Goal: Information Seeking & Learning: Learn about a topic

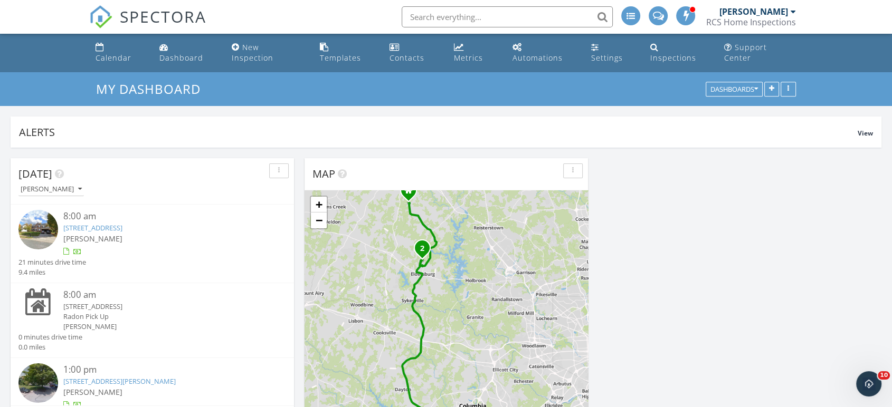
click at [37, 220] on img at bounding box center [38, 230] width 40 height 40
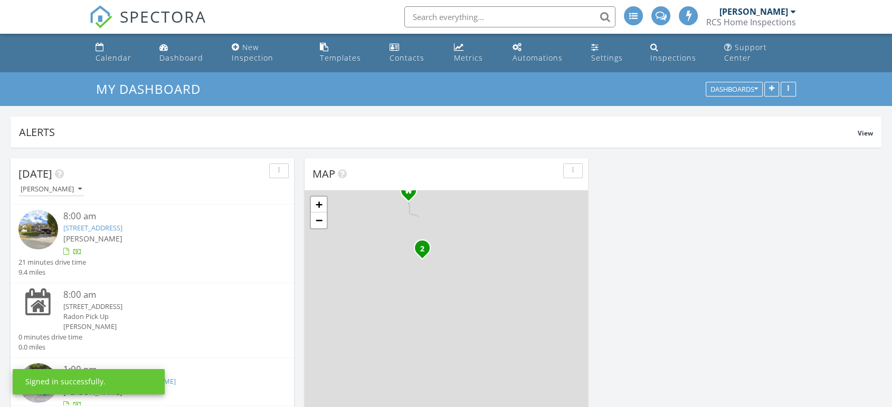
click at [35, 364] on img at bounding box center [38, 384] width 40 height 40
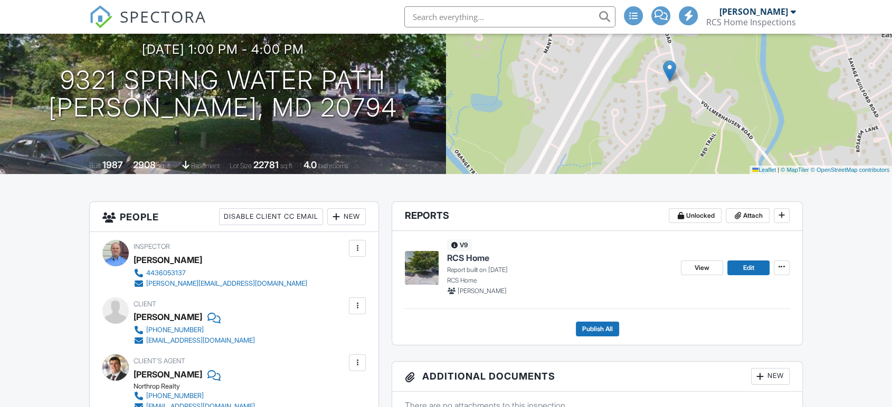
scroll to position [103, 0]
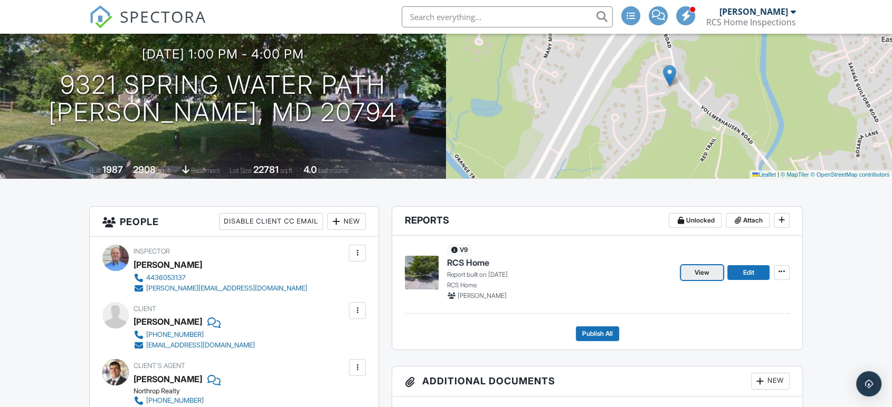
click at [707, 271] on span "View" at bounding box center [702, 273] width 15 height 11
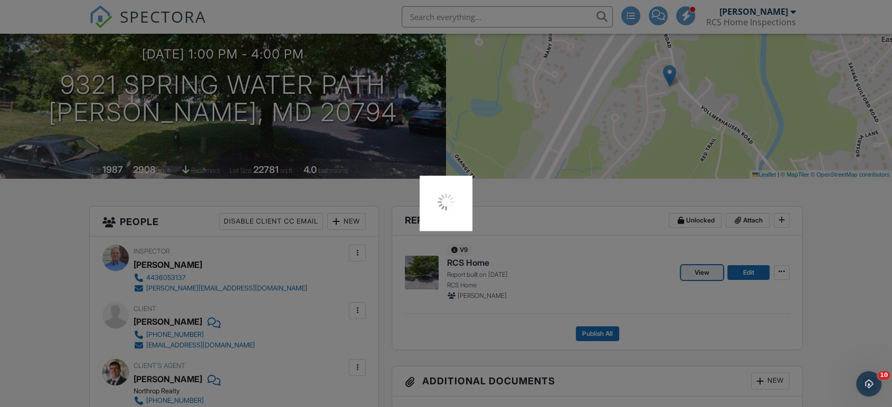
scroll to position [0, 0]
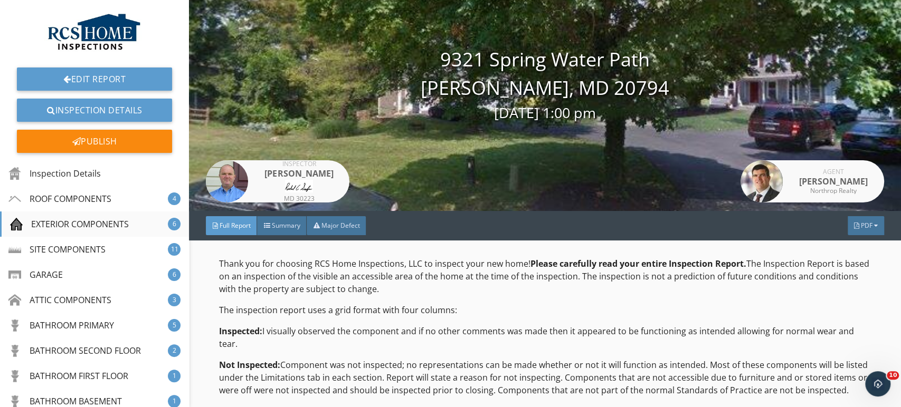
scroll to position [756, 0]
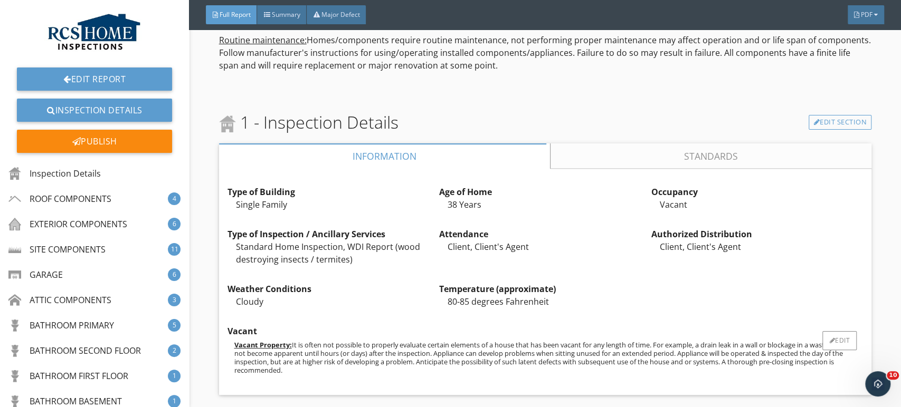
click at [754, 329] on div "Vacant" at bounding box center [544, 331] width 635 height 13
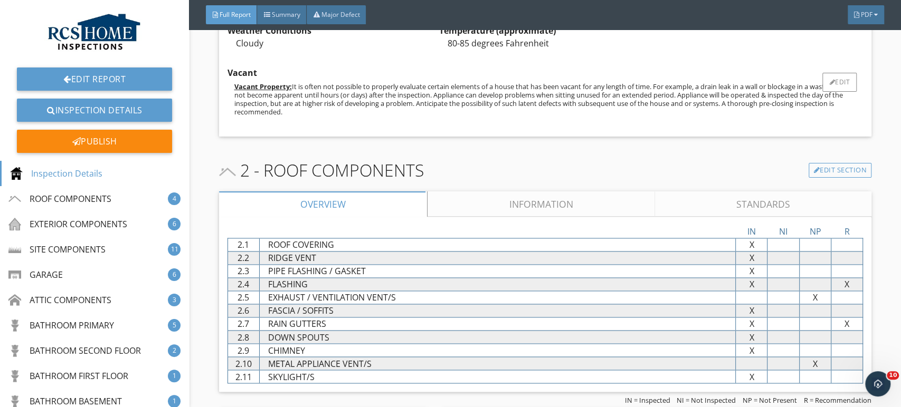
scroll to position [1138, 0]
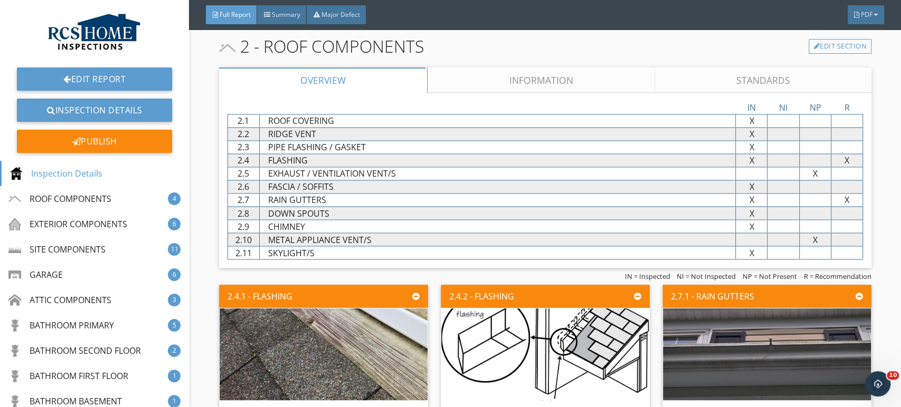
click at [532, 83] on link "Information" at bounding box center [540, 80] width 227 height 25
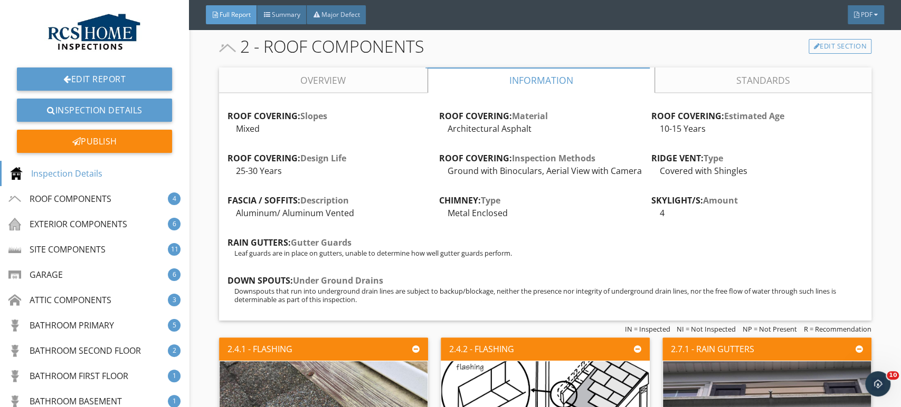
click at [354, 82] on link "Overview" at bounding box center [323, 80] width 208 height 25
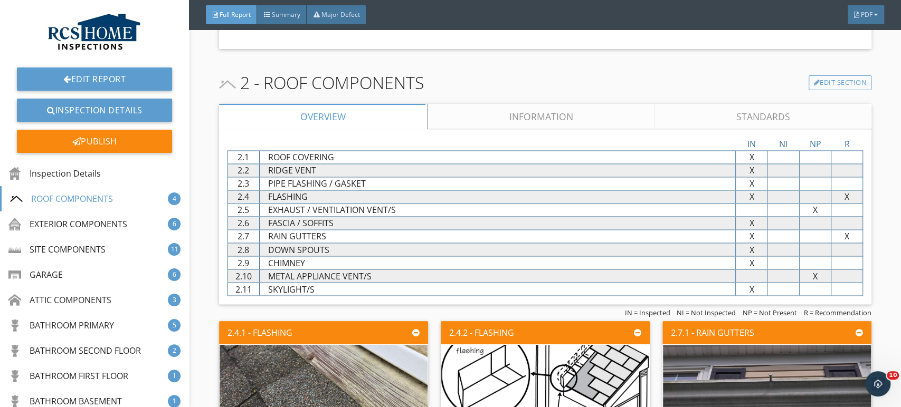
scroll to position [1245, 0]
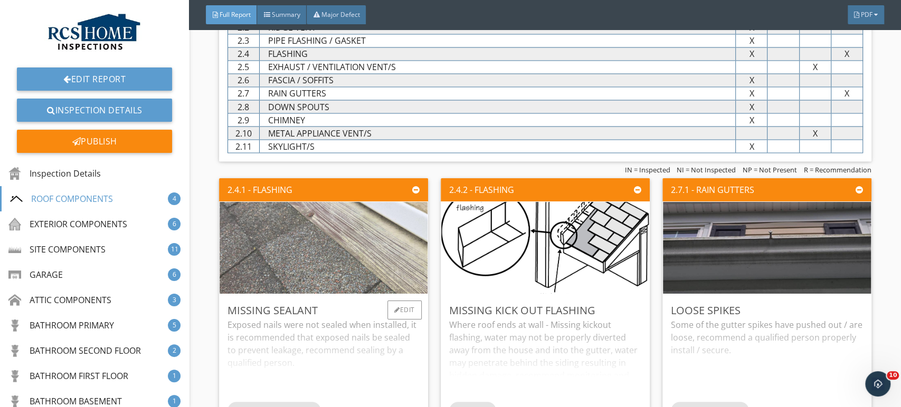
click at [330, 269] on img at bounding box center [323, 248] width 306 height 230
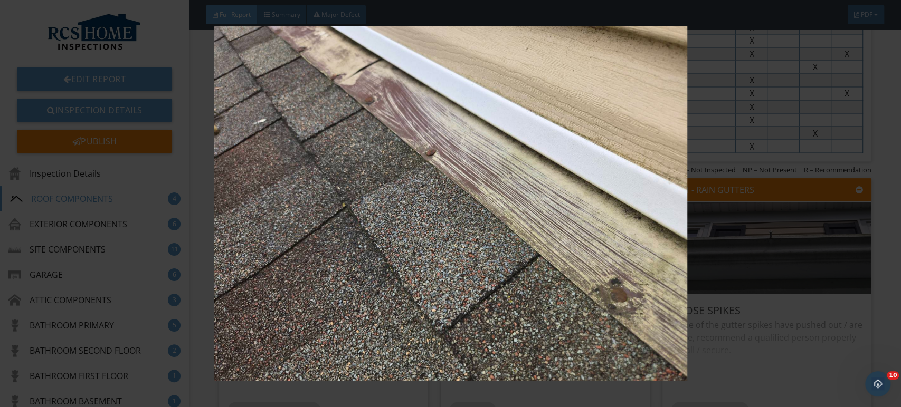
click at [822, 302] on img at bounding box center [451, 203] width 824 height 355
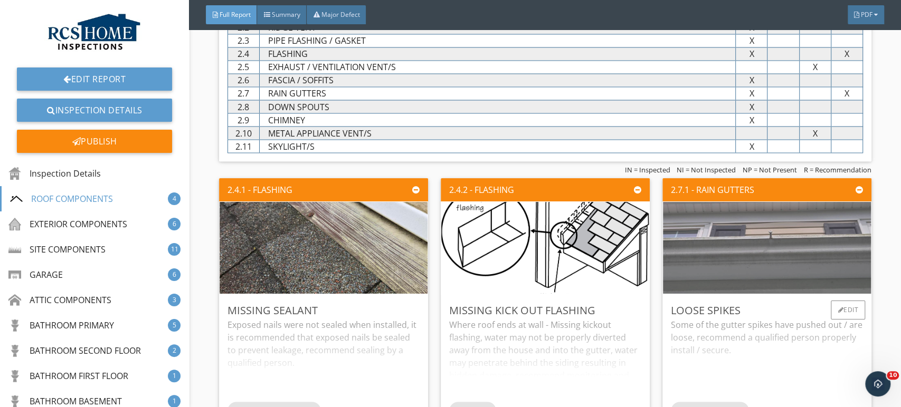
click at [781, 247] on img at bounding box center [767, 248] width 306 height 230
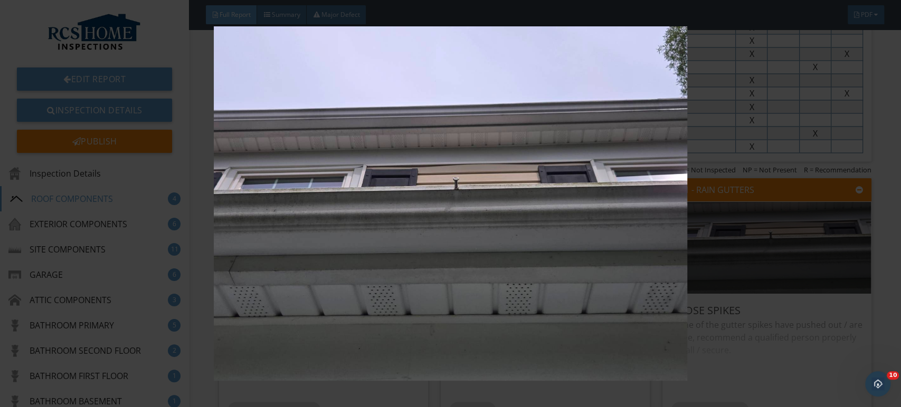
click at [829, 300] on img at bounding box center [451, 203] width 824 height 355
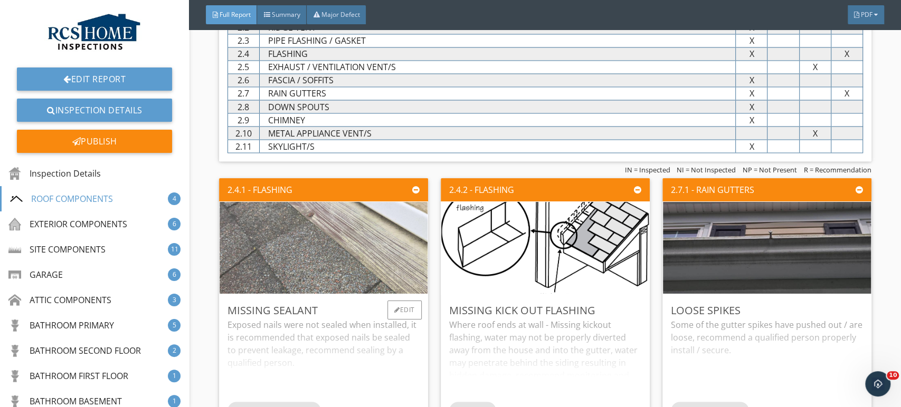
click at [350, 253] on img at bounding box center [323, 248] width 306 height 230
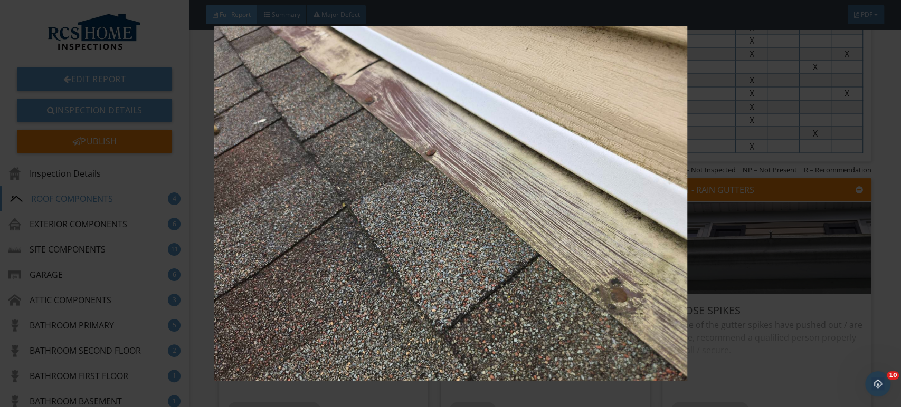
click at [816, 237] on img at bounding box center [451, 203] width 824 height 355
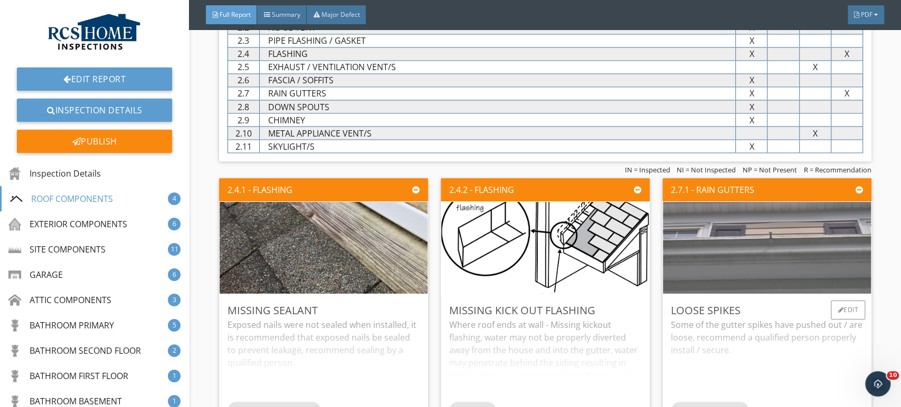
click at [784, 237] on img at bounding box center [767, 248] width 306 height 230
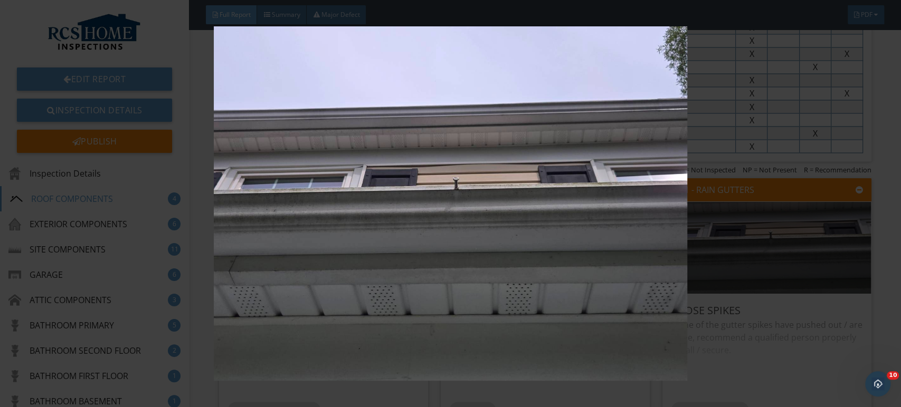
click at [804, 353] on img at bounding box center [451, 203] width 824 height 355
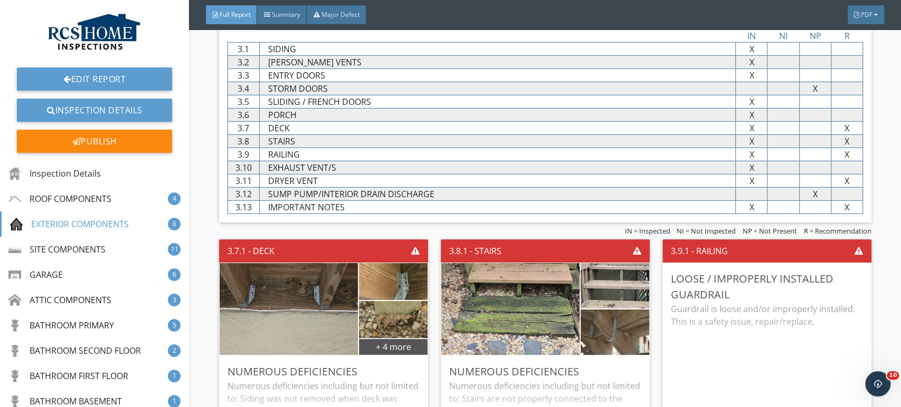
scroll to position [2070, 0]
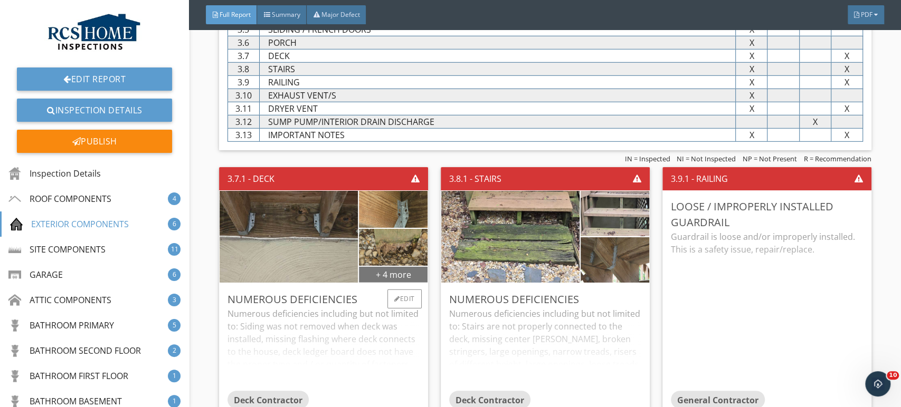
click at [396, 275] on div "+ 4 more" at bounding box center [393, 274] width 68 height 17
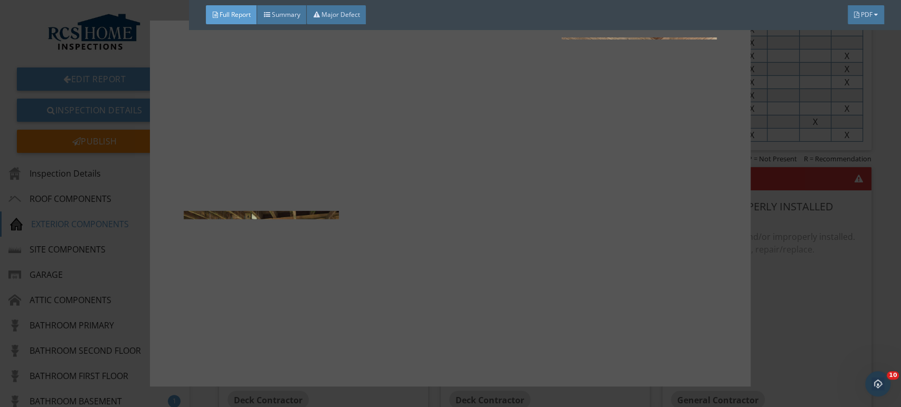
scroll to position [142, 0]
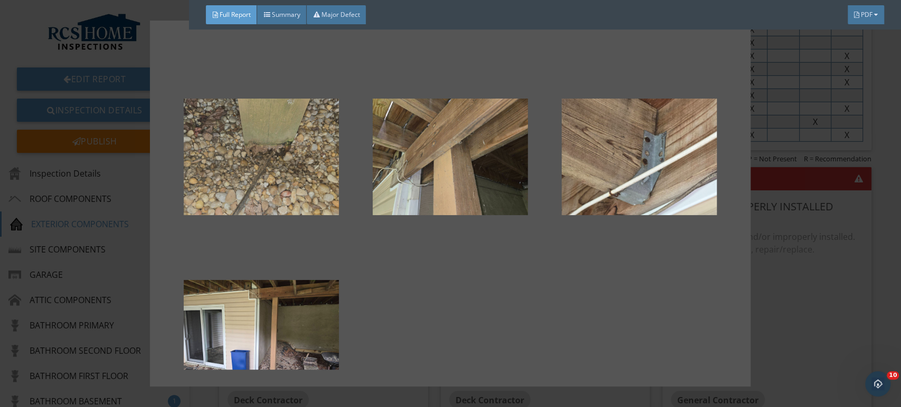
click at [271, 144] on div at bounding box center [261, 157] width 155 height 127
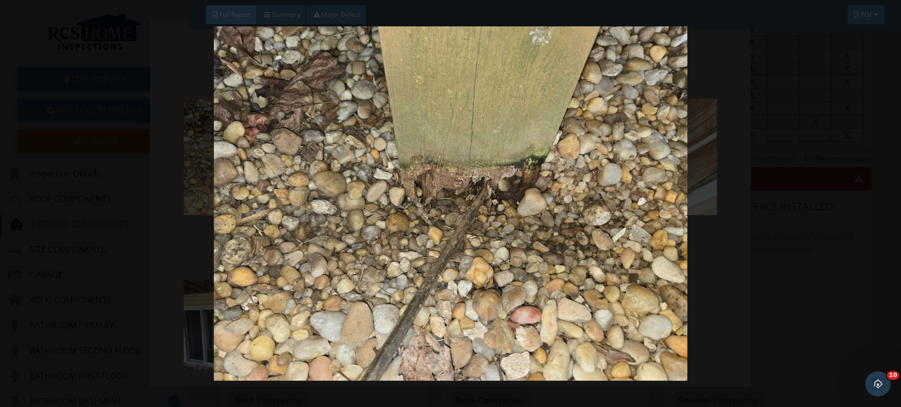
click at [806, 300] on img at bounding box center [451, 203] width 824 height 355
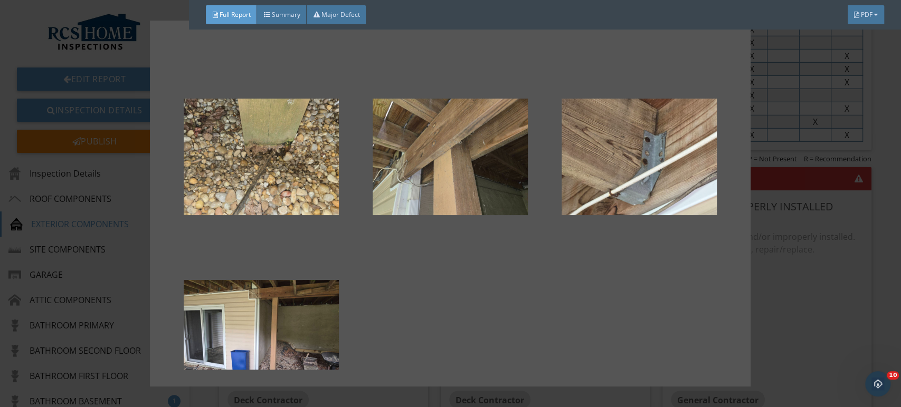
scroll to position [44, 0]
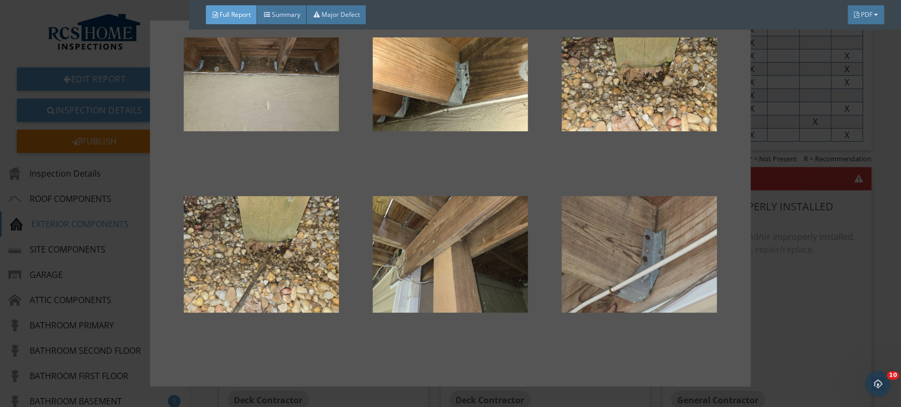
click at [654, 258] on div at bounding box center [639, 255] width 155 height 127
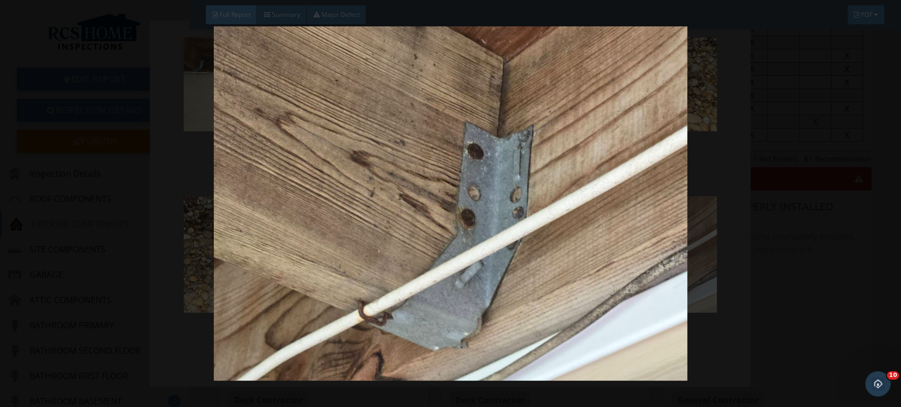
click at [811, 291] on img at bounding box center [451, 203] width 824 height 355
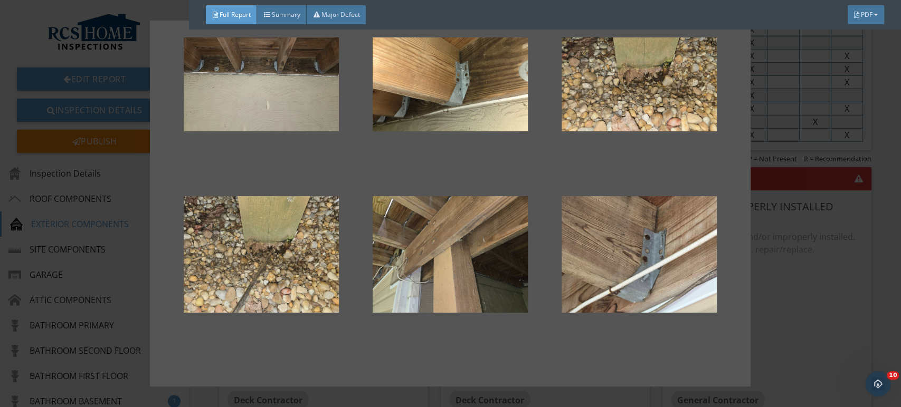
click at [843, 262] on div at bounding box center [450, 203] width 901 height 407
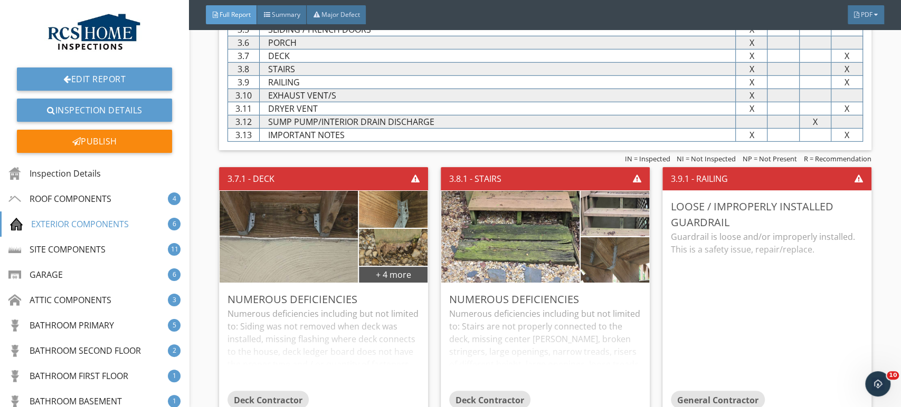
scroll to position [2119, 0]
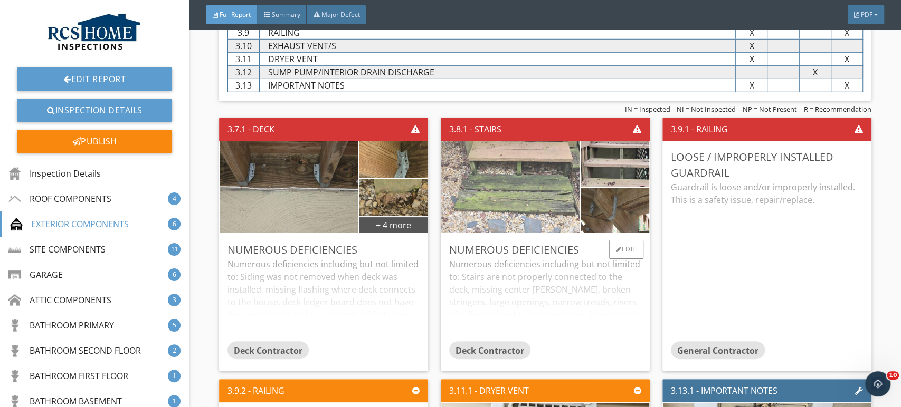
click at [546, 183] on img at bounding box center [510, 187] width 306 height 230
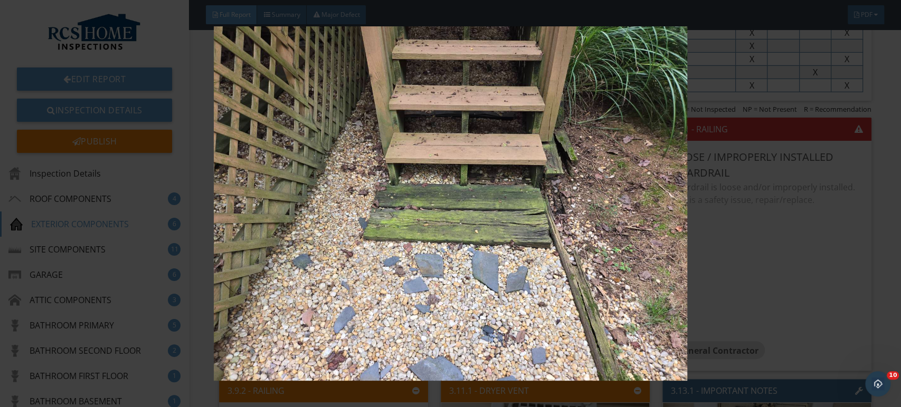
click at [606, 203] on img at bounding box center [451, 203] width 824 height 355
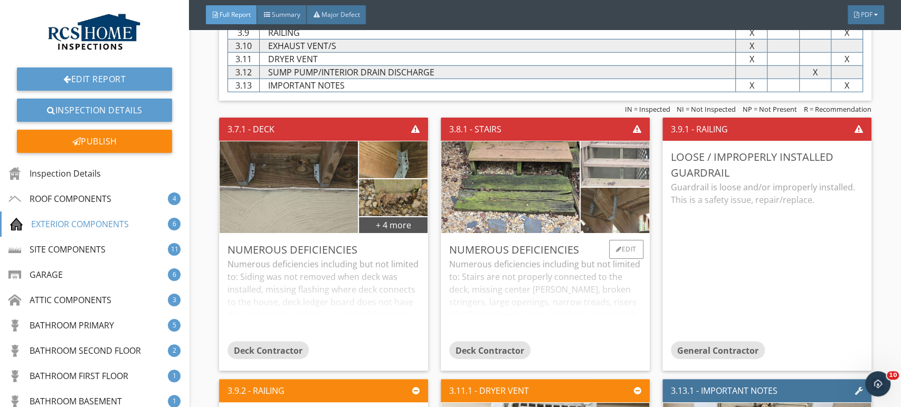
click at [632, 162] on img at bounding box center [614, 163] width 151 height 113
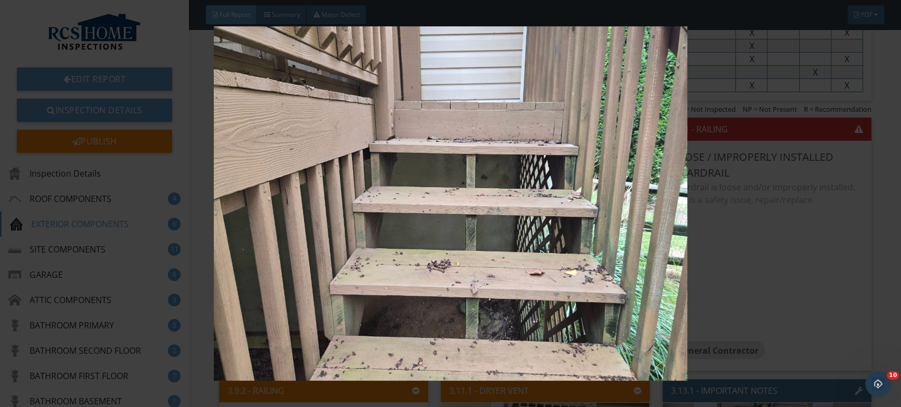
click at [783, 305] on img at bounding box center [451, 203] width 824 height 355
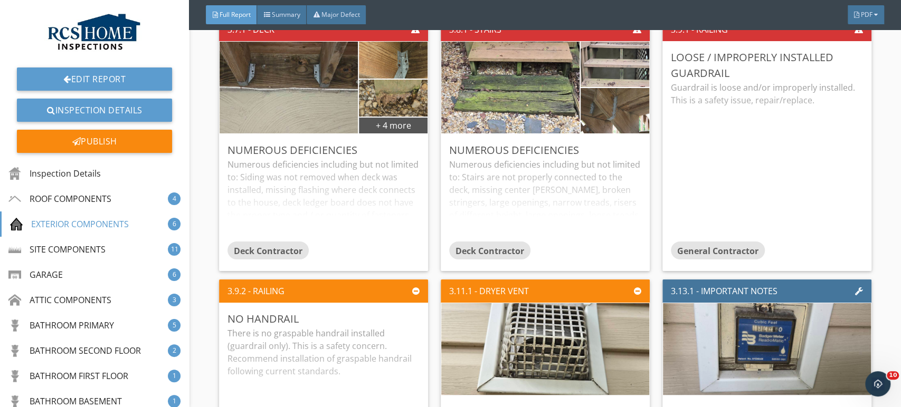
scroll to position [2279, 0]
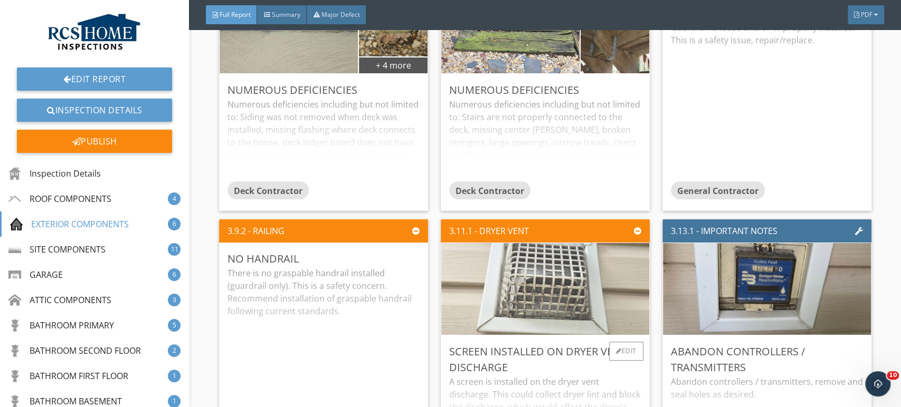
click at [552, 289] on img at bounding box center [545, 289] width 306 height 230
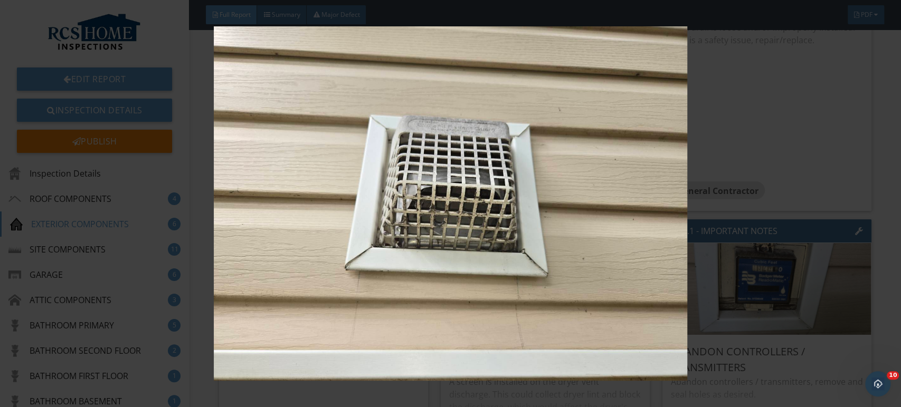
click at [843, 146] on img at bounding box center [451, 203] width 824 height 355
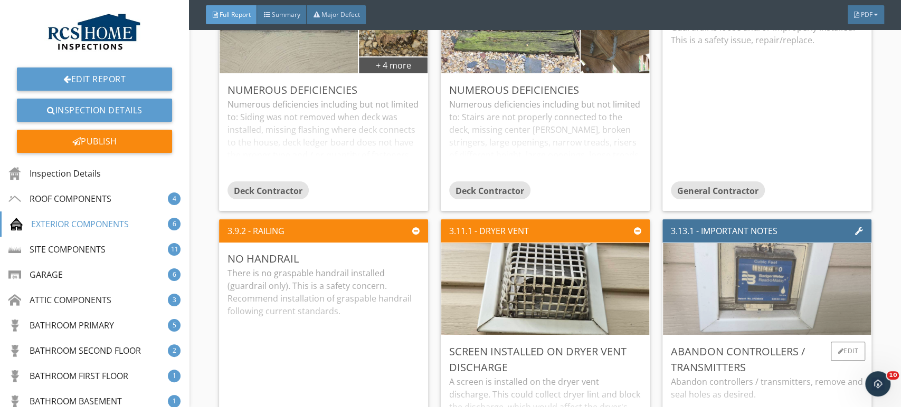
click at [756, 286] on img at bounding box center [767, 289] width 306 height 230
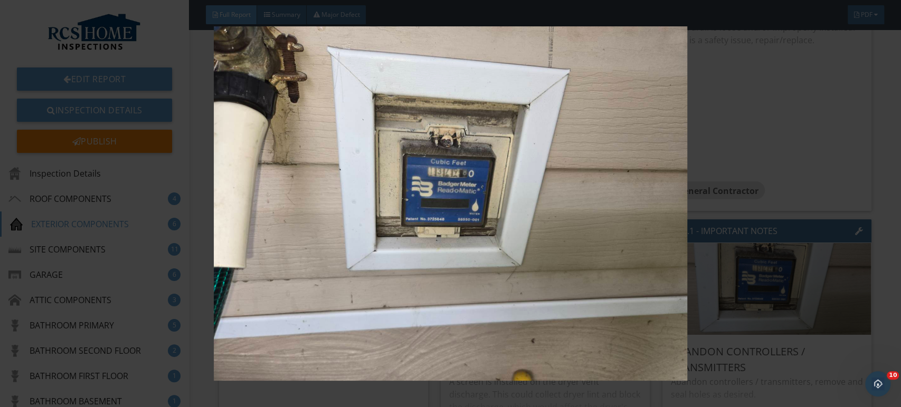
click at [823, 343] on img at bounding box center [451, 203] width 824 height 355
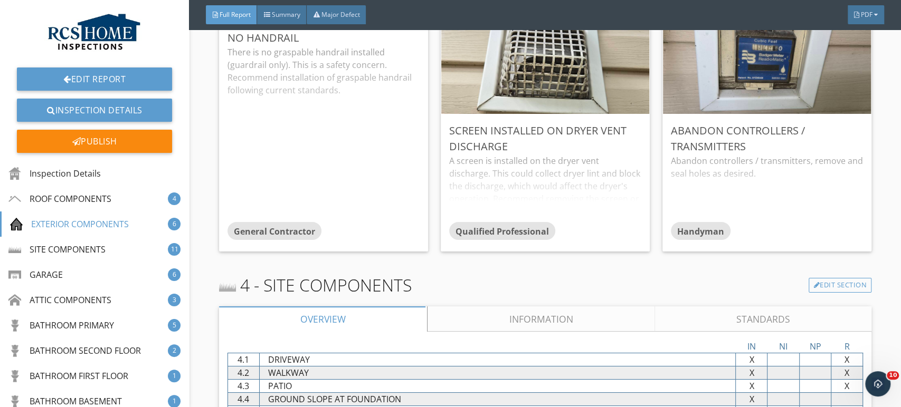
scroll to position [2502, 0]
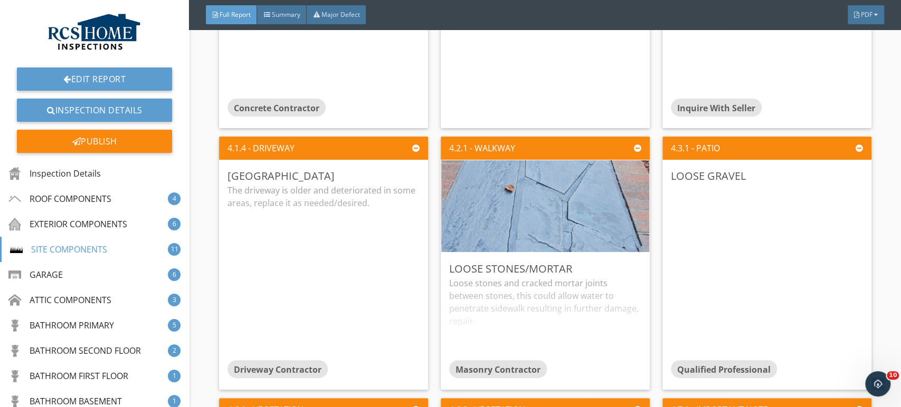
scroll to position [3126, 0]
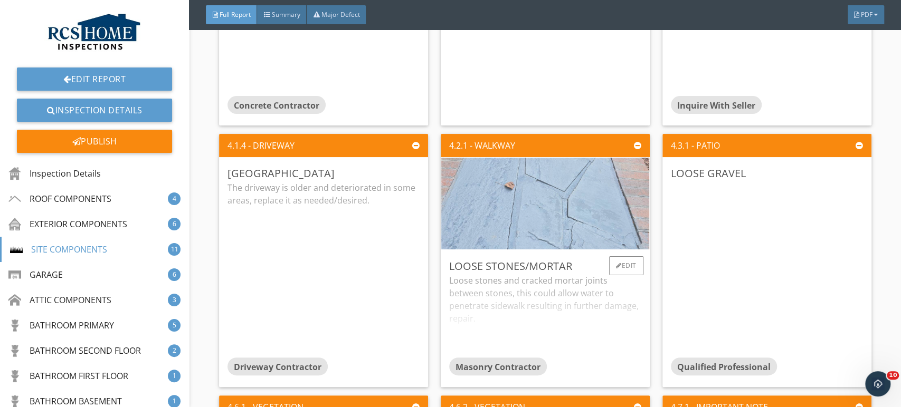
click at [543, 218] on img at bounding box center [545, 204] width 306 height 230
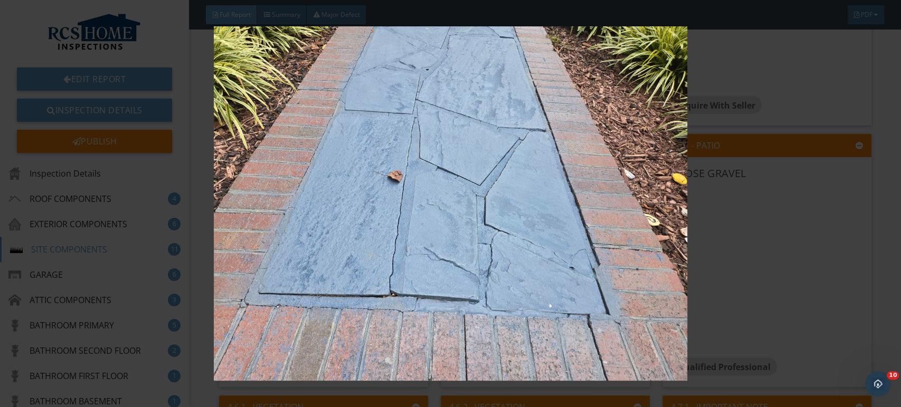
click at [799, 288] on img at bounding box center [451, 203] width 824 height 355
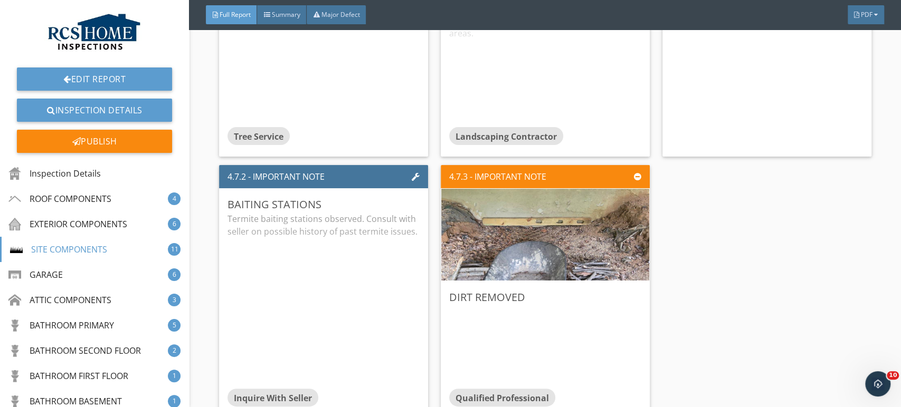
scroll to position [3645, 0]
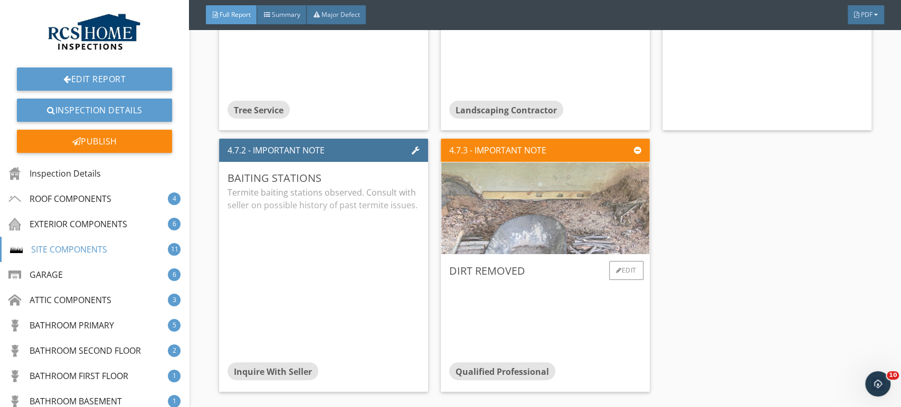
click at [558, 203] on img at bounding box center [545, 208] width 306 height 230
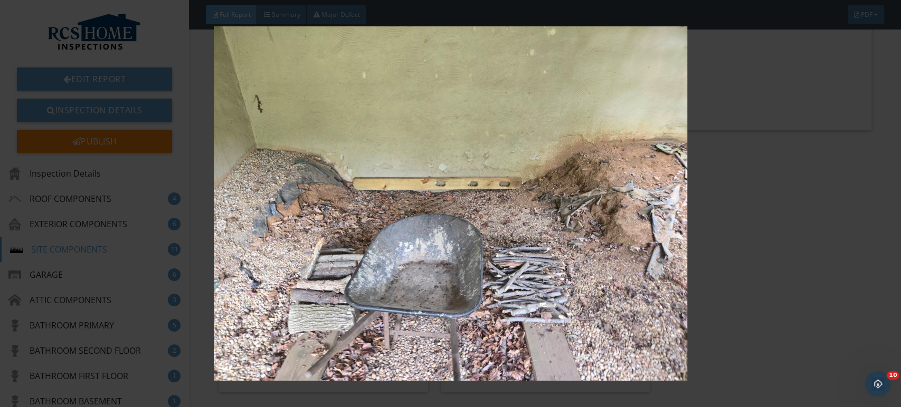
click at [822, 282] on img at bounding box center [451, 203] width 824 height 355
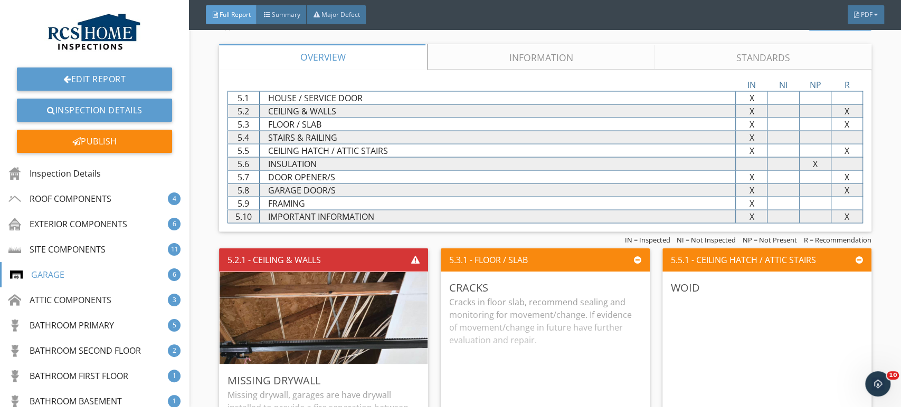
scroll to position [4150, 0]
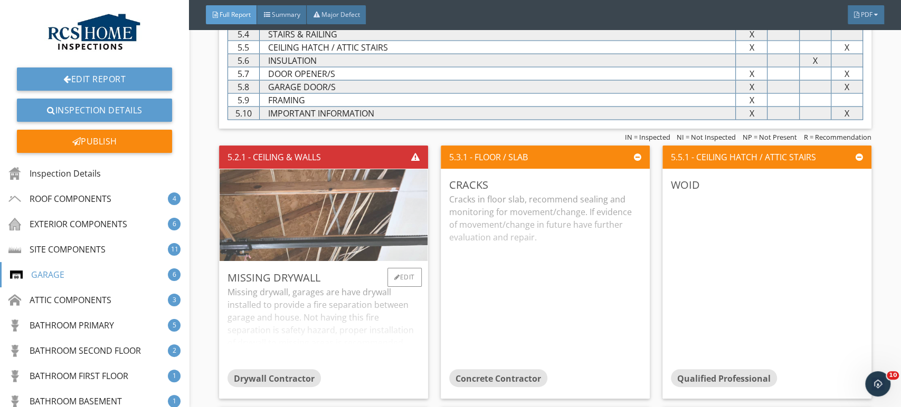
click at [336, 204] on img at bounding box center [323, 215] width 306 height 230
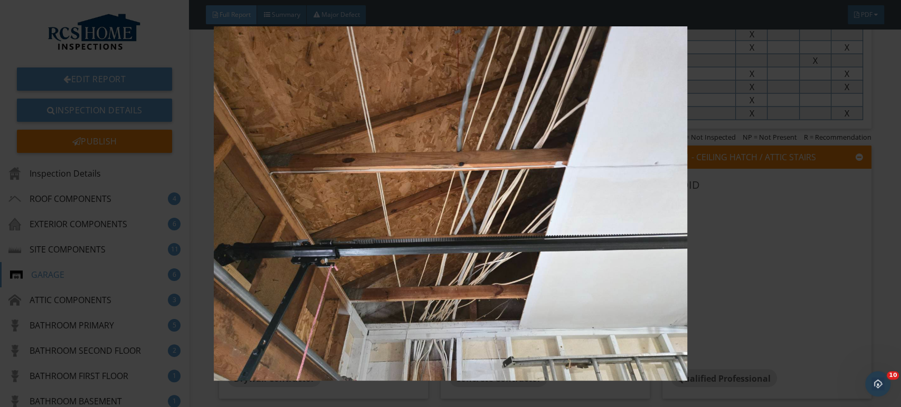
click at [793, 279] on img at bounding box center [451, 203] width 824 height 355
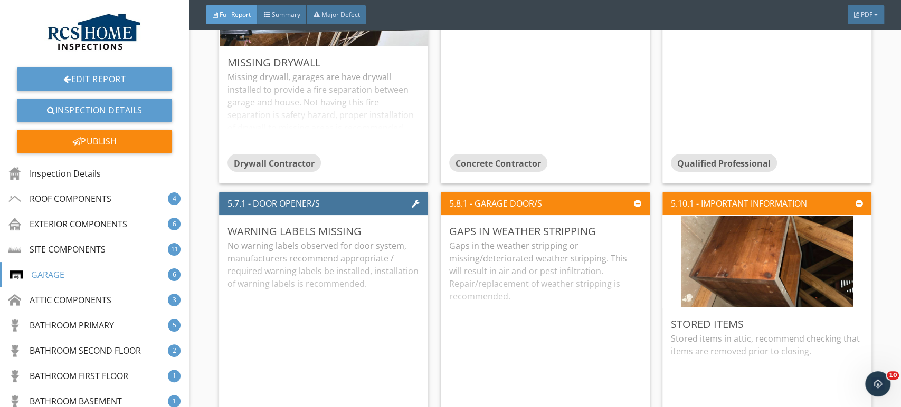
scroll to position [4399, 0]
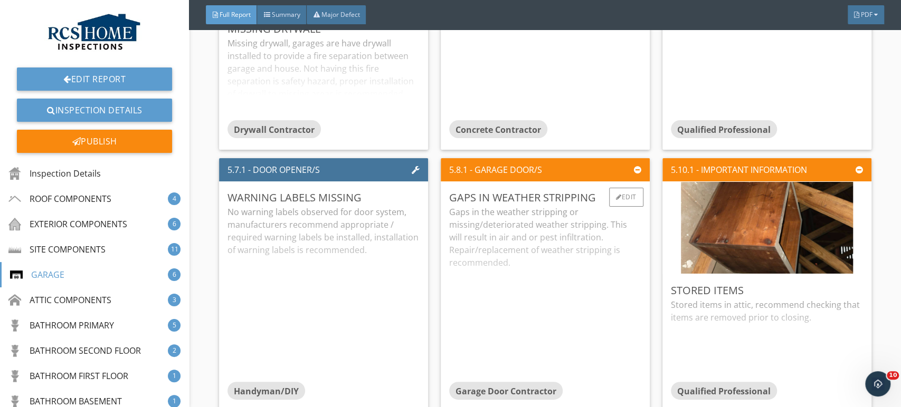
click at [566, 263] on div "Gaps in the weather stripping or missing/deteriorated weather stripping. This w…" at bounding box center [545, 294] width 192 height 176
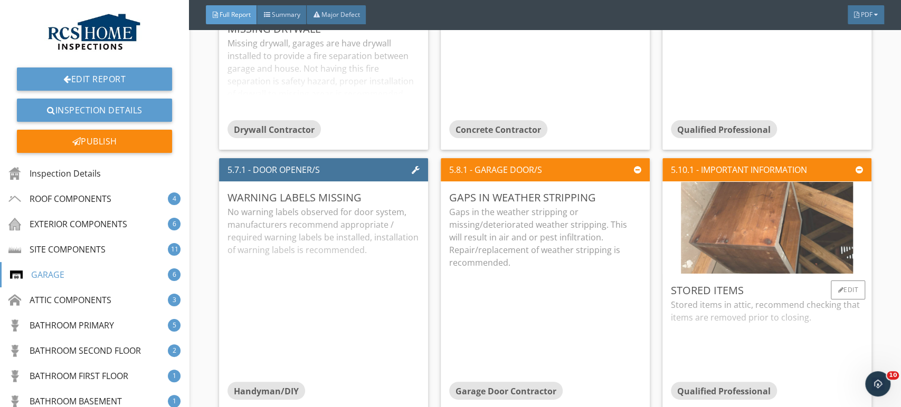
click at [755, 218] on img at bounding box center [767, 228] width 172 height 230
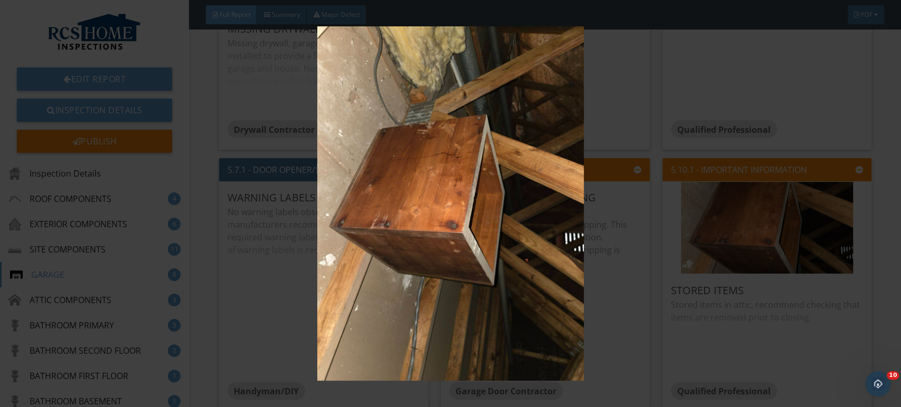
click at [822, 328] on img at bounding box center [451, 203] width 824 height 355
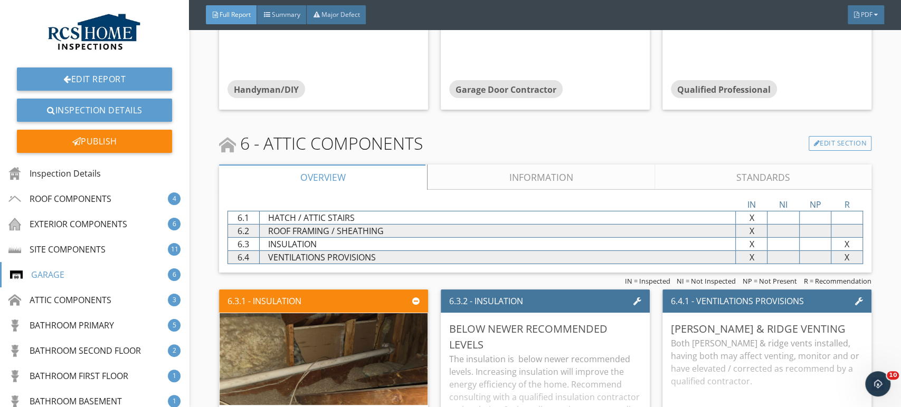
scroll to position [4842, 0]
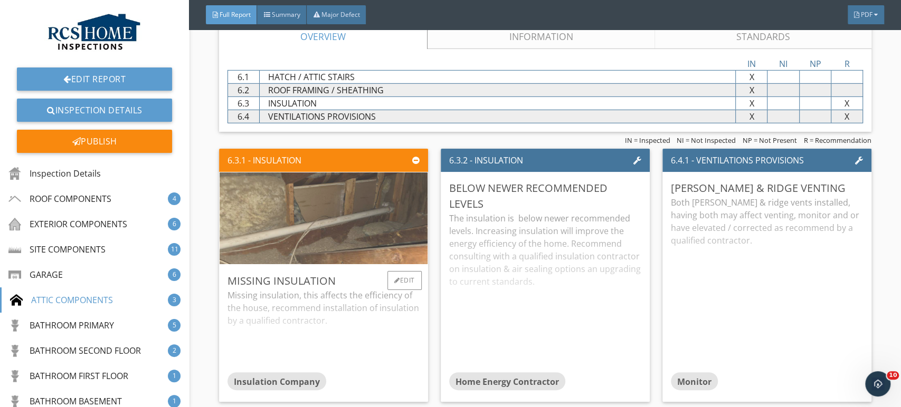
click at [346, 215] on img at bounding box center [323, 218] width 306 height 230
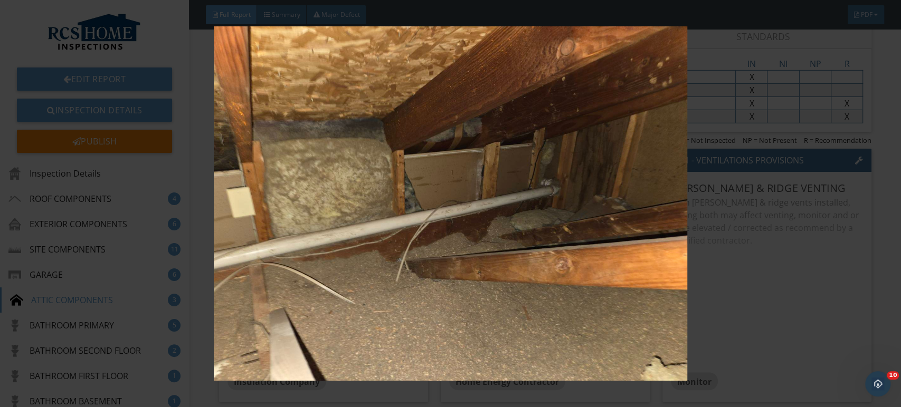
click at [804, 294] on img at bounding box center [451, 203] width 824 height 355
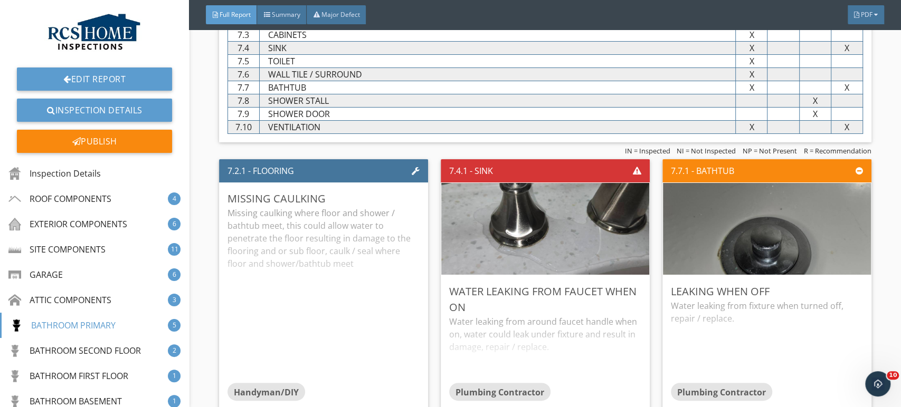
scroll to position [5347, 0]
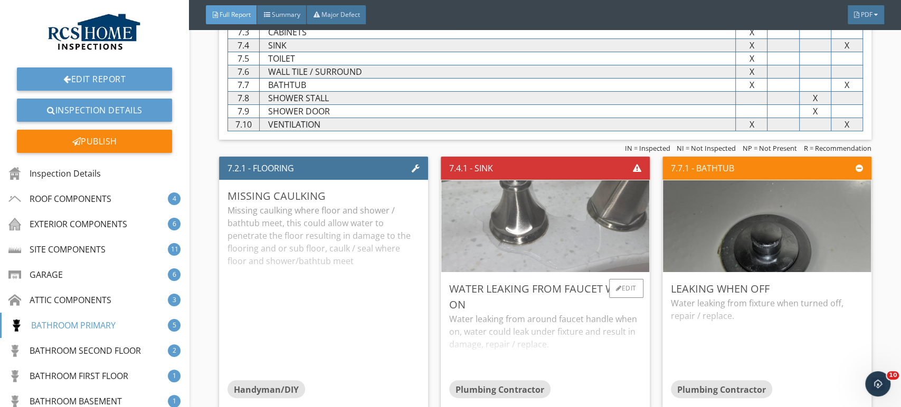
click at [527, 227] on img at bounding box center [545, 226] width 306 height 230
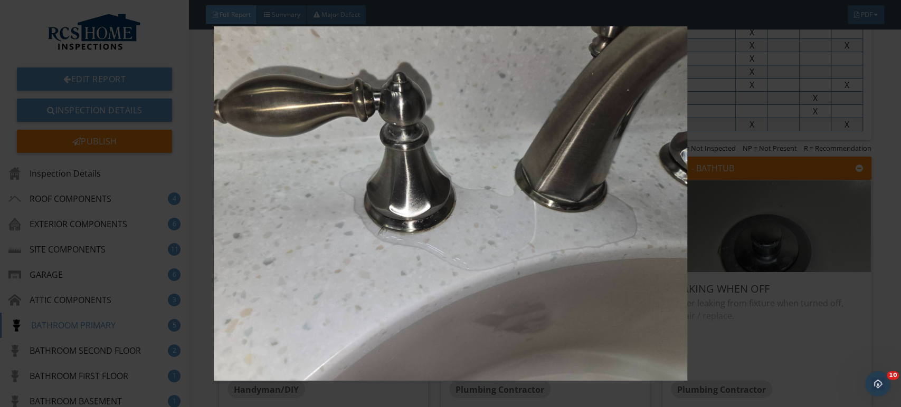
click at [811, 341] on img at bounding box center [451, 203] width 824 height 355
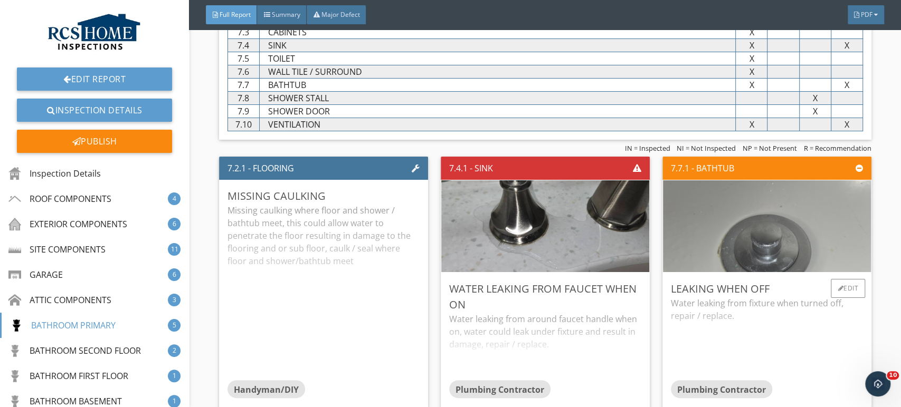
click at [762, 223] on img at bounding box center [767, 226] width 306 height 230
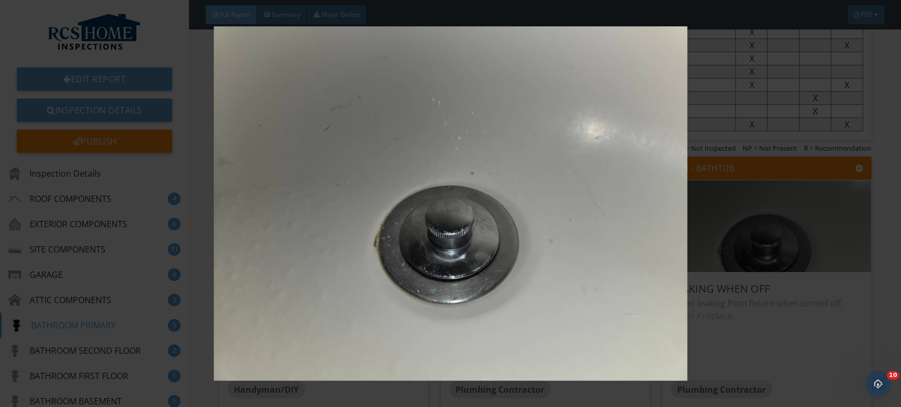
click at [811, 331] on img at bounding box center [451, 203] width 824 height 355
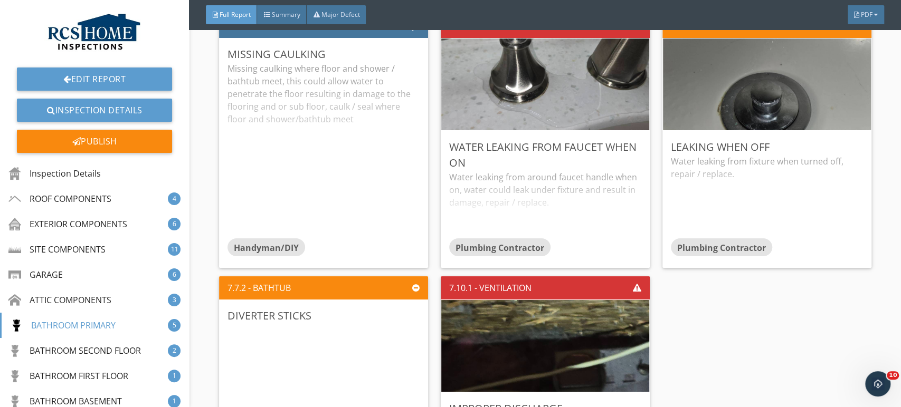
scroll to position [5486, 0]
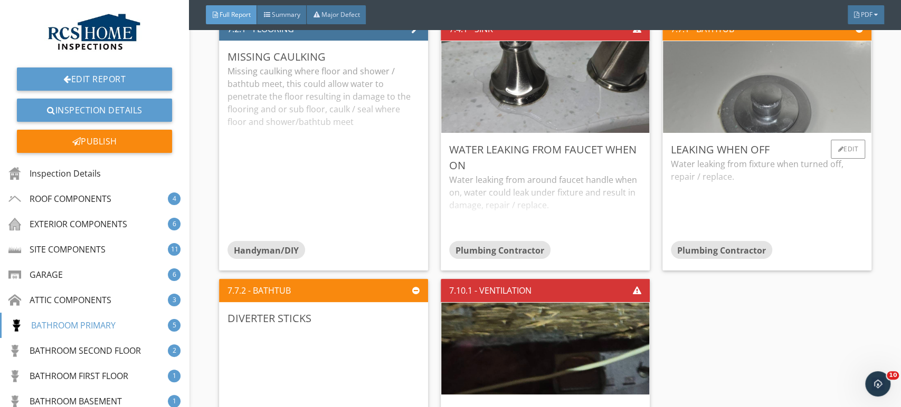
click at [749, 76] on img at bounding box center [767, 87] width 306 height 230
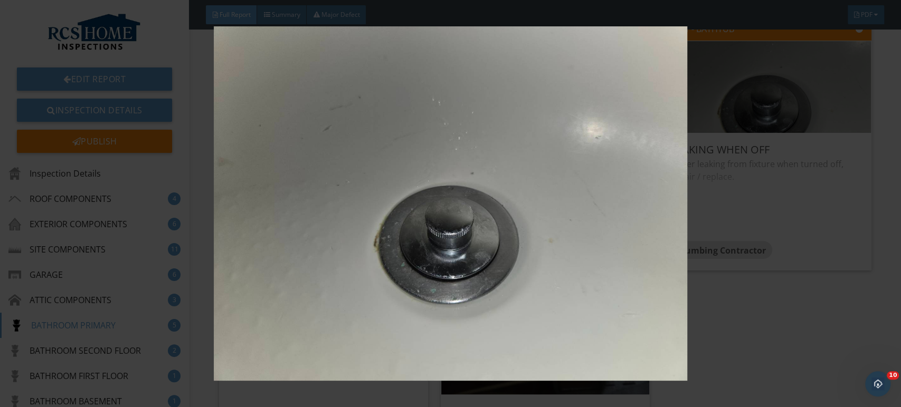
click at [831, 327] on img at bounding box center [451, 203] width 824 height 355
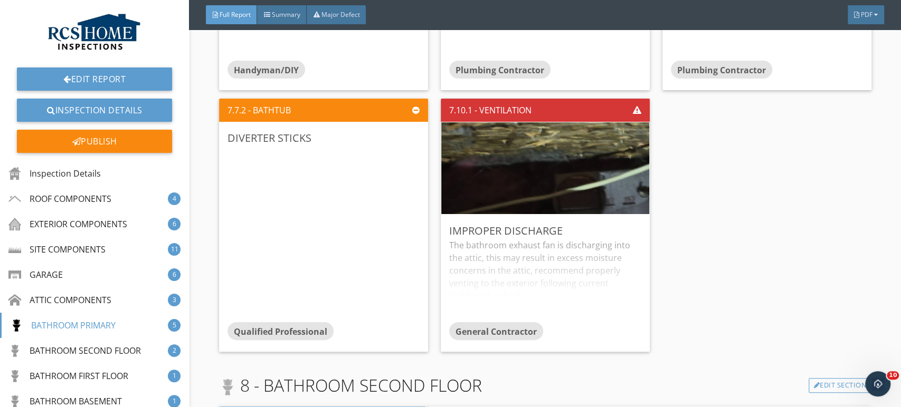
scroll to position [5670, 0]
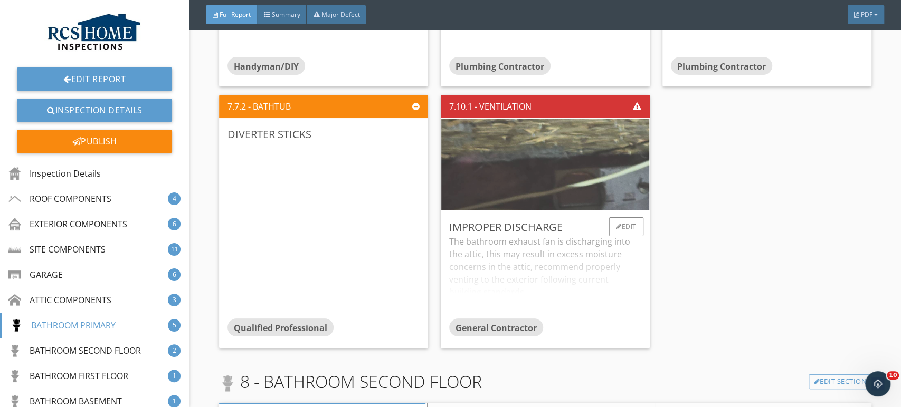
click at [545, 169] on img at bounding box center [545, 165] width 306 height 230
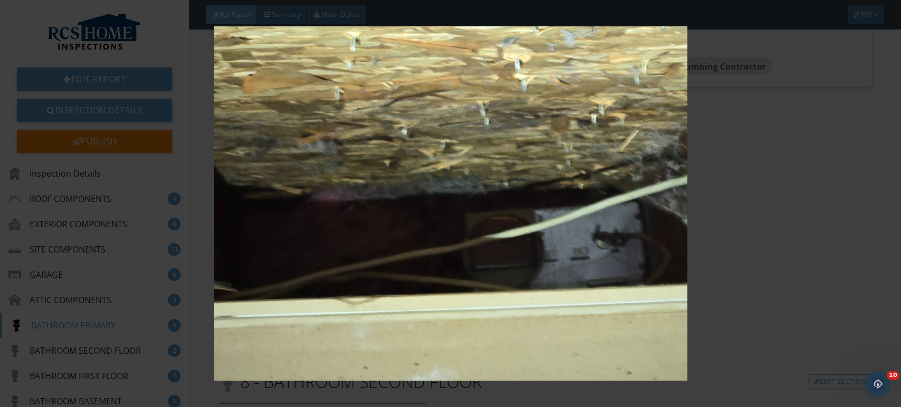
click at [795, 269] on img at bounding box center [451, 203] width 824 height 355
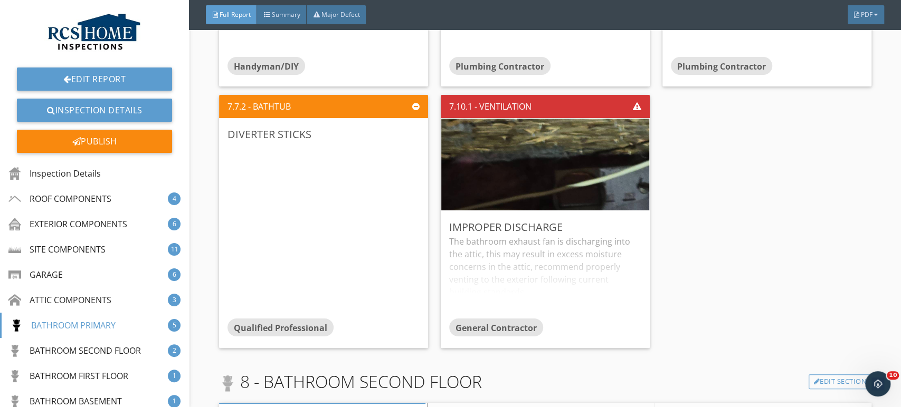
click at [773, 234] on div "7.2.1 - FLOORING Missing Caulking Missing caulking where floor and shower / bat…" at bounding box center [545, 91] width 652 height 524
click at [800, 236] on div "7.2.1 - FLOORING Missing Caulking Missing caulking where floor and shower / bat…" at bounding box center [545, 91] width 652 height 524
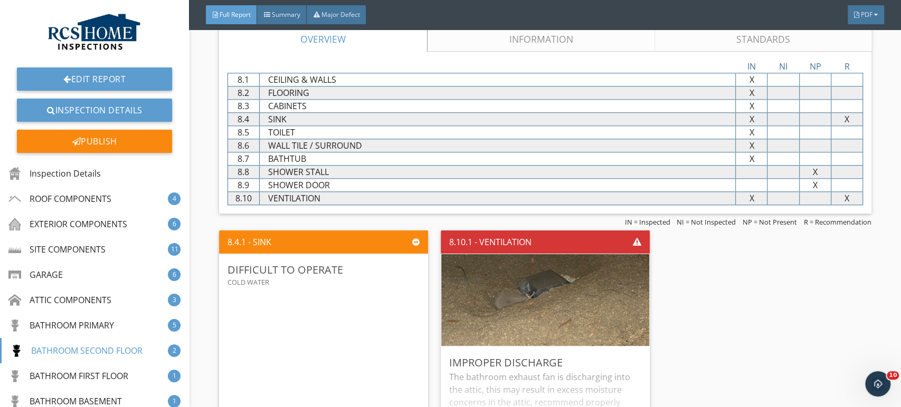
scroll to position [6051, 0]
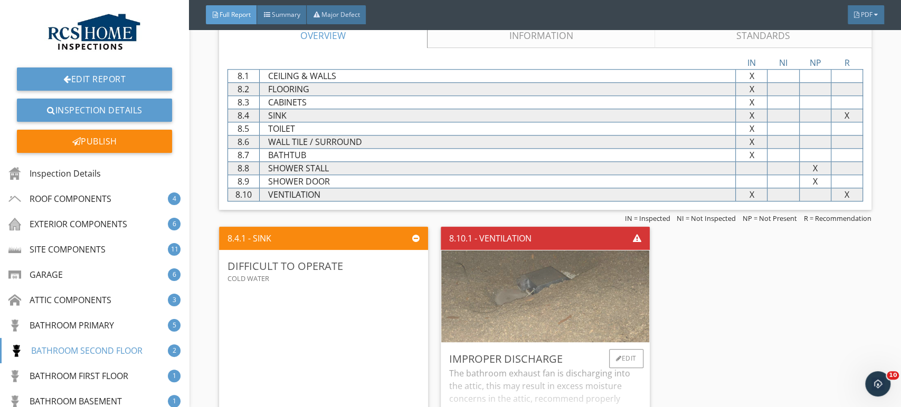
click at [554, 289] on img at bounding box center [545, 297] width 306 height 230
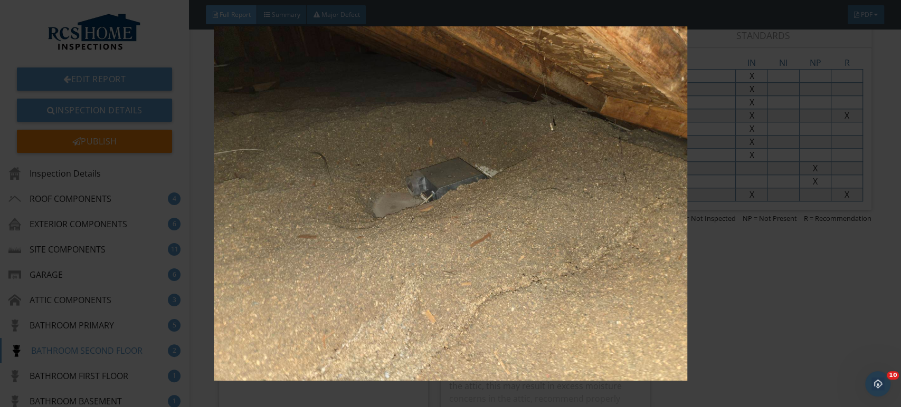
click at [796, 307] on img at bounding box center [451, 203] width 824 height 355
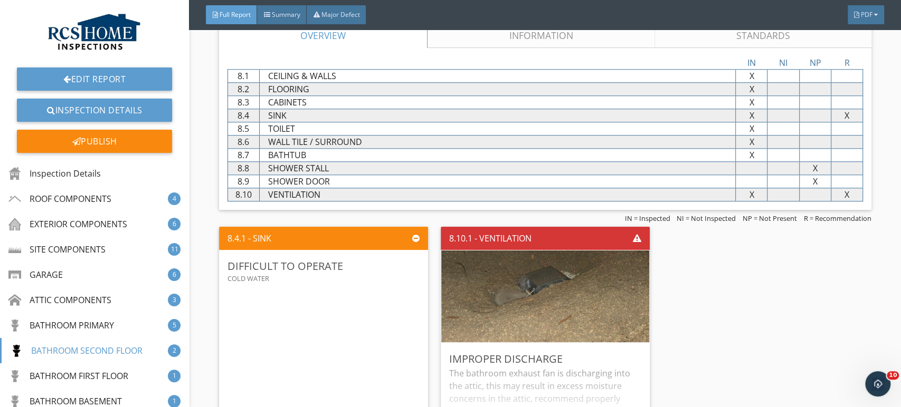
click at [813, 310] on div "8.4.1 - SINK Difficult To Operate Cold Water Qualified Professional Edit 8.10.1…" at bounding box center [545, 354] width 652 height 262
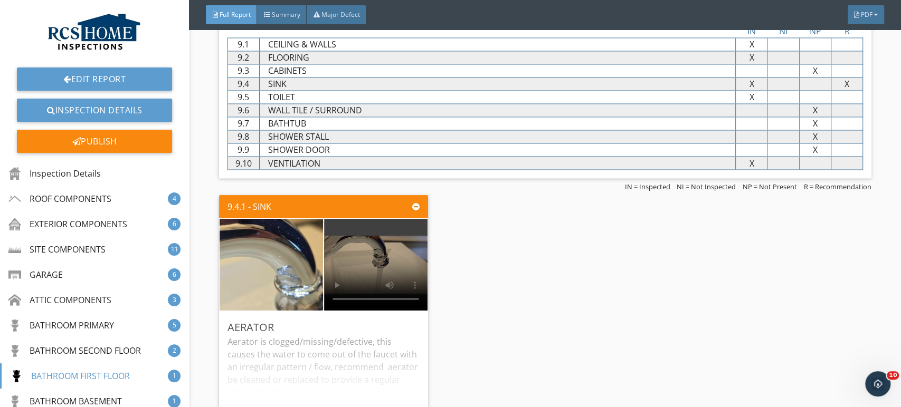
scroll to position [6601, 0]
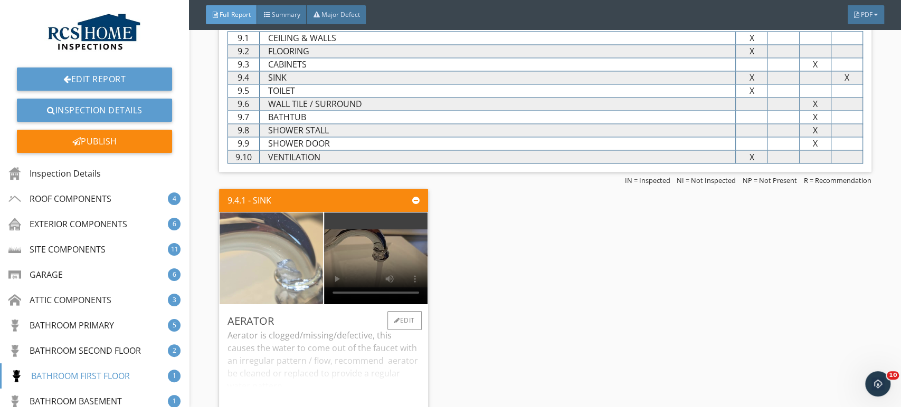
click at [288, 270] on img at bounding box center [271, 258] width 259 height 194
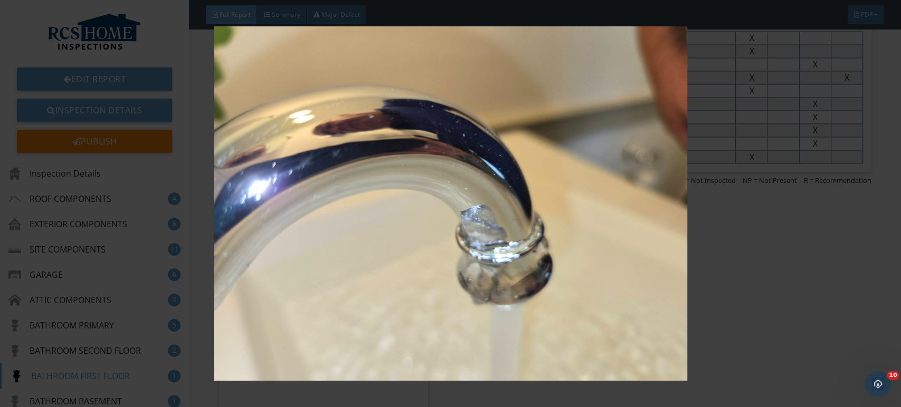
click at [775, 323] on img at bounding box center [451, 203] width 824 height 355
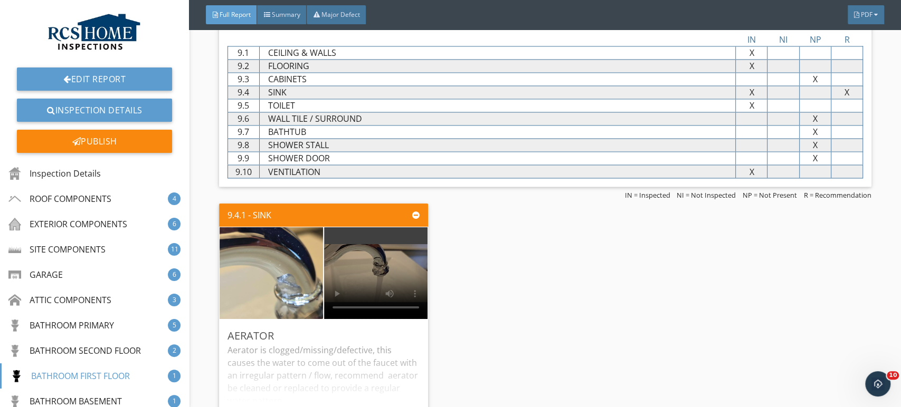
scroll to position [6584, 0]
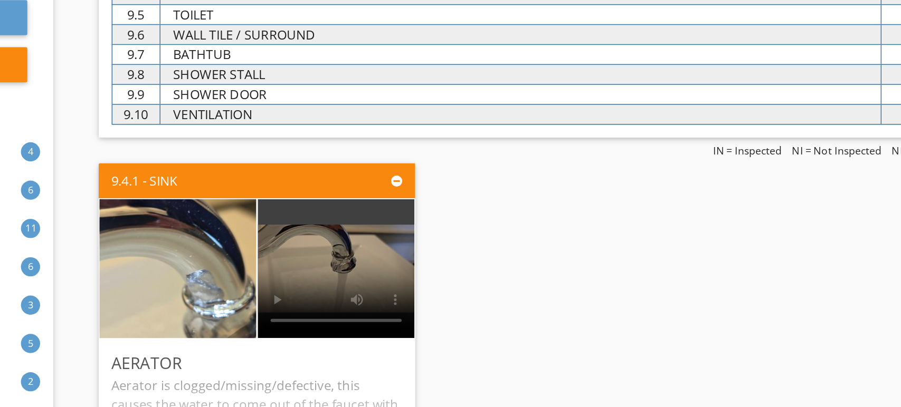
click at [663, 283] on div "9.4.1 - SINK Aerator Aerator is clogged/missing/defective, this causes the wate…" at bounding box center [545, 333] width 652 height 262
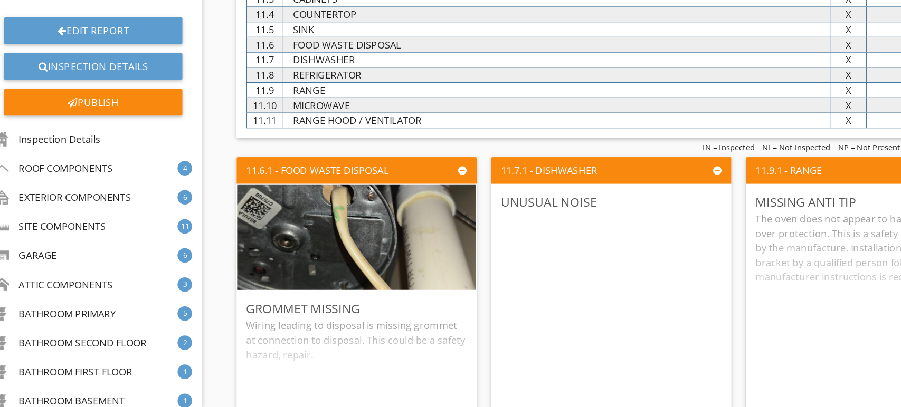
scroll to position [7639, 0]
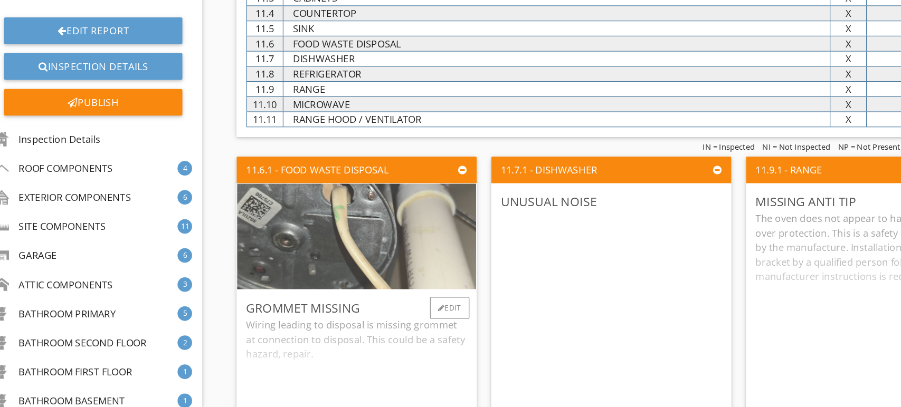
click at [302, 241] on img at bounding box center [323, 259] width 306 height 230
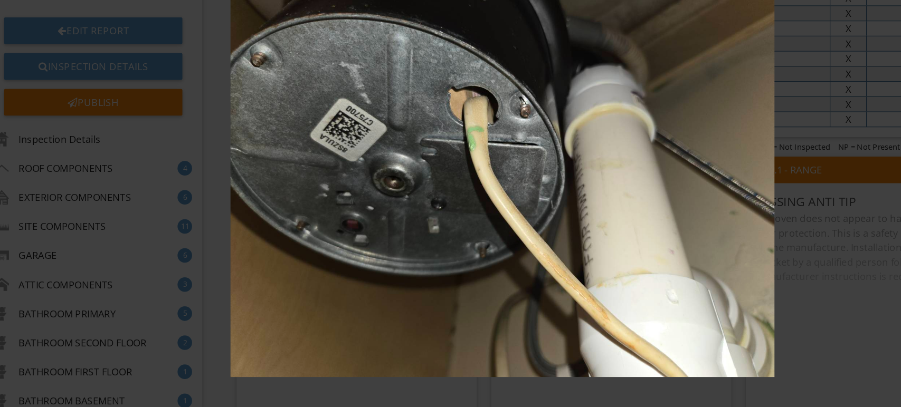
click at [730, 337] on img at bounding box center [451, 203] width 824 height 355
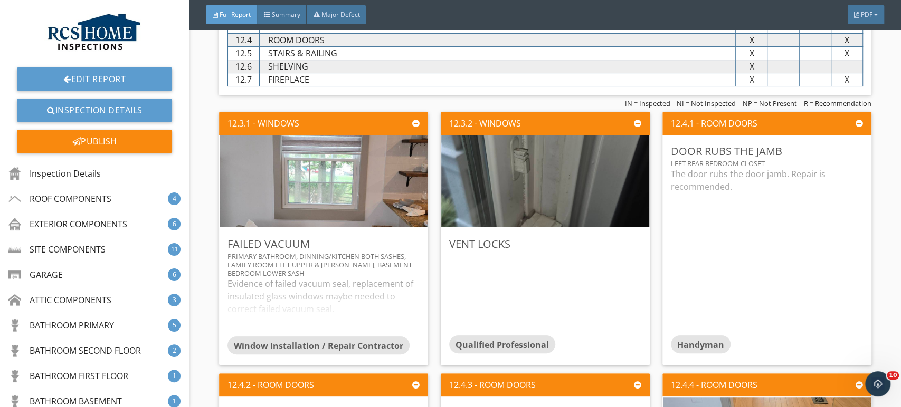
scroll to position [8195, 0]
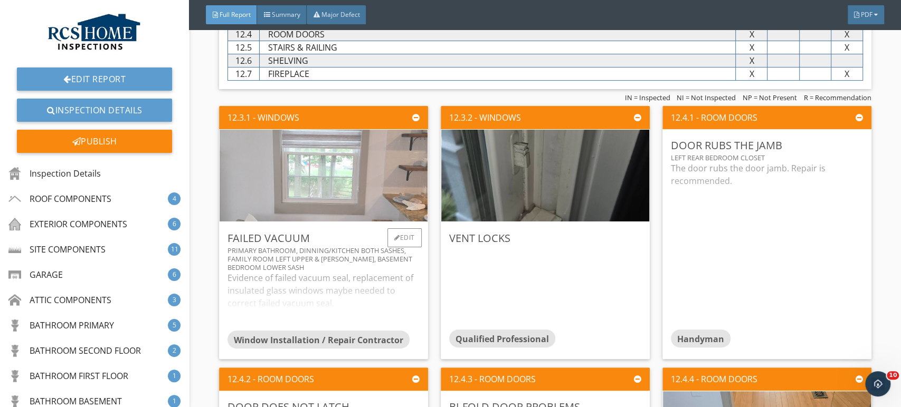
click at [315, 164] on img at bounding box center [323, 176] width 306 height 230
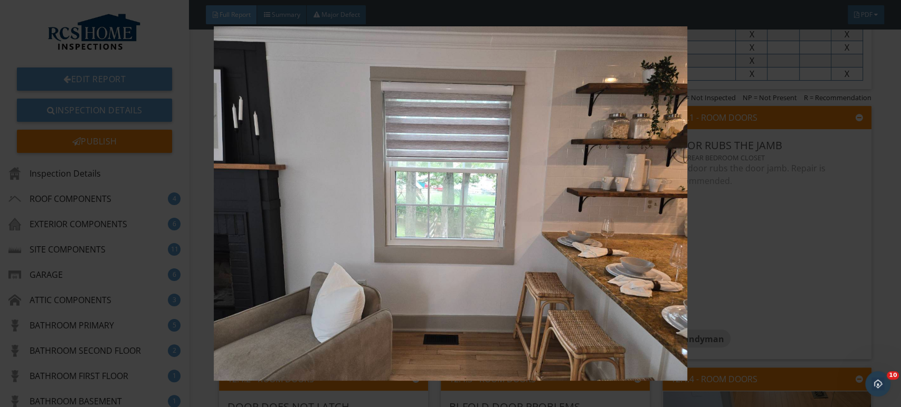
click at [783, 258] on img at bounding box center [451, 203] width 824 height 355
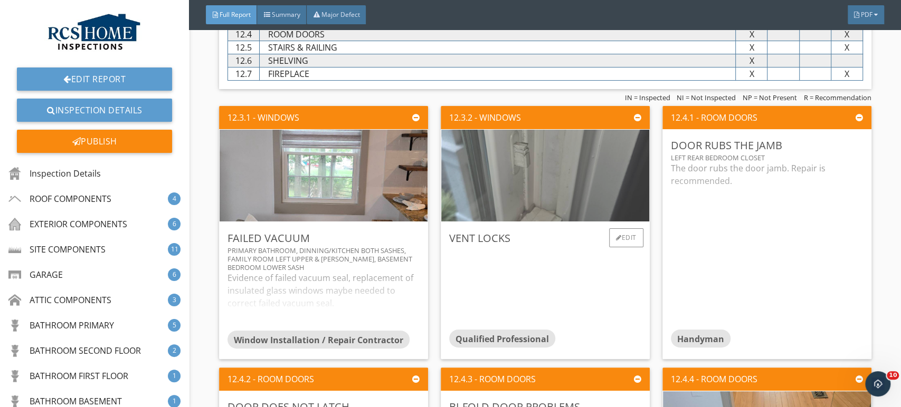
click at [523, 161] on img at bounding box center [545, 176] width 306 height 230
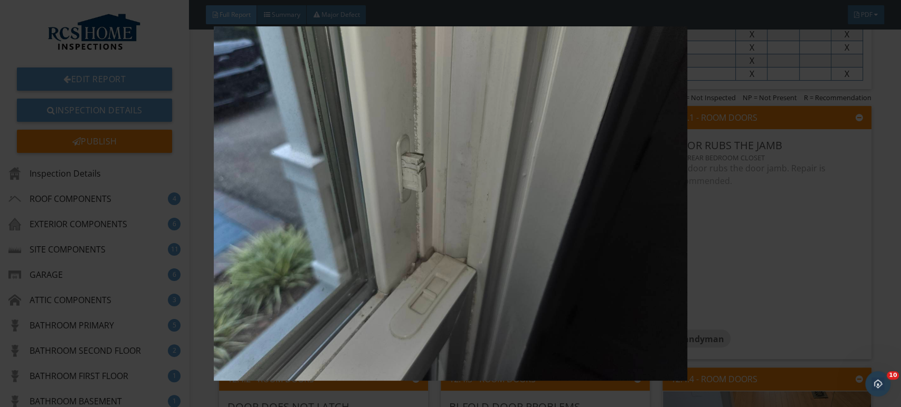
click at [819, 269] on img at bounding box center [451, 203] width 824 height 355
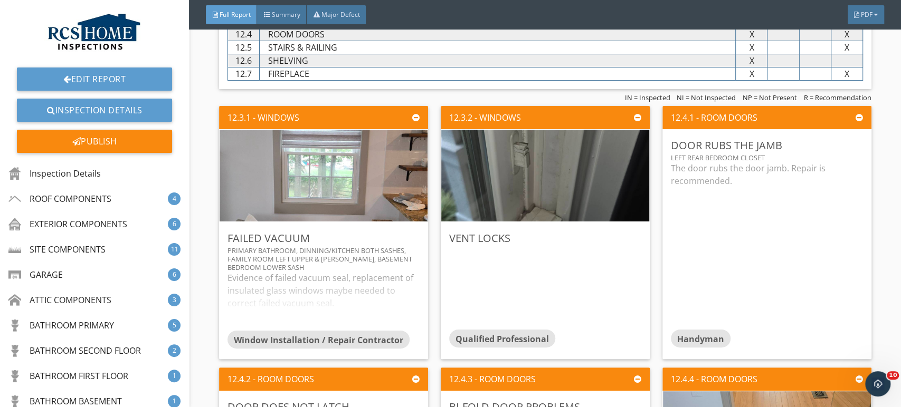
click at [781, 259] on img at bounding box center [451, 203] width 824 height 355
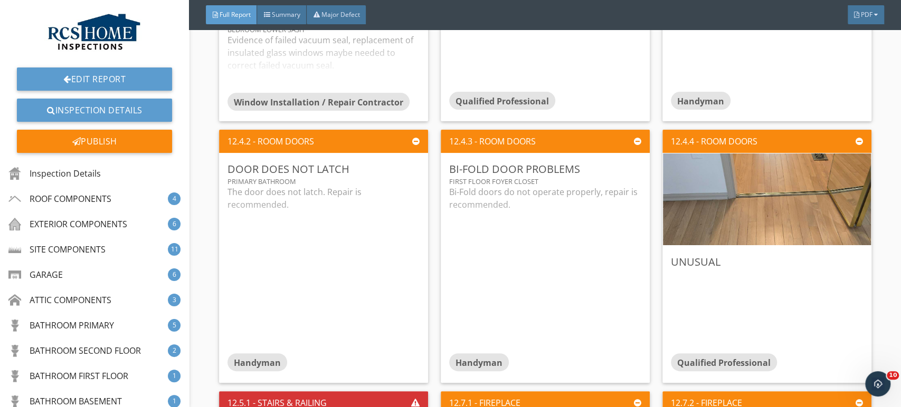
scroll to position [8441, 0]
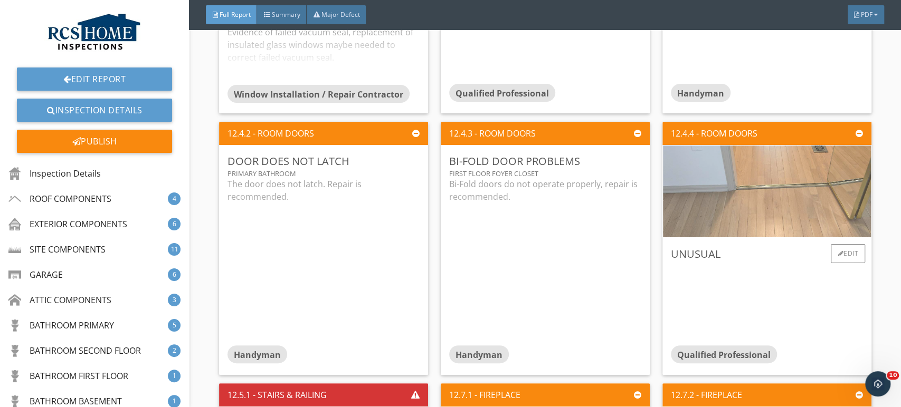
click at [759, 187] on img at bounding box center [767, 192] width 306 height 230
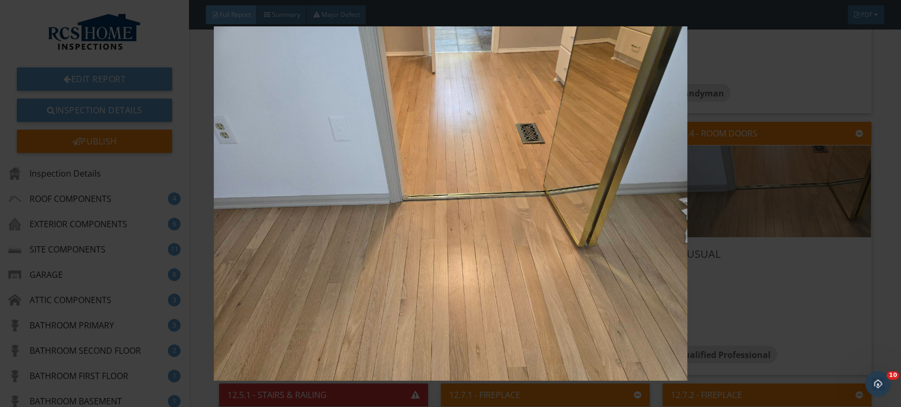
click at [821, 292] on img at bounding box center [451, 203] width 824 height 355
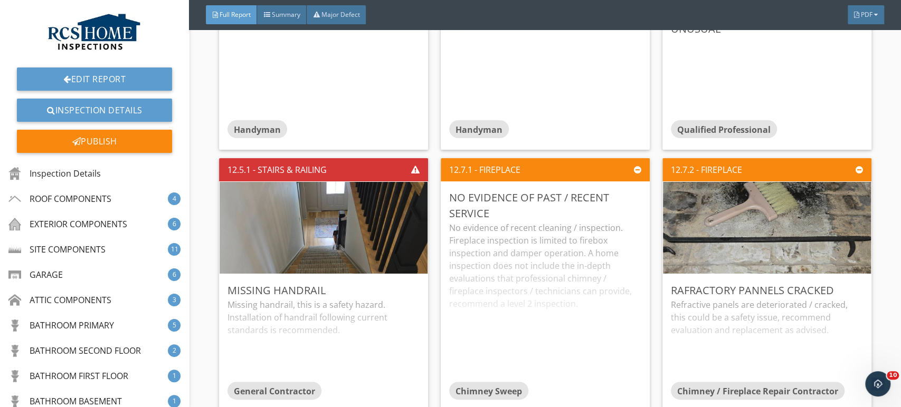
scroll to position [8668, 0]
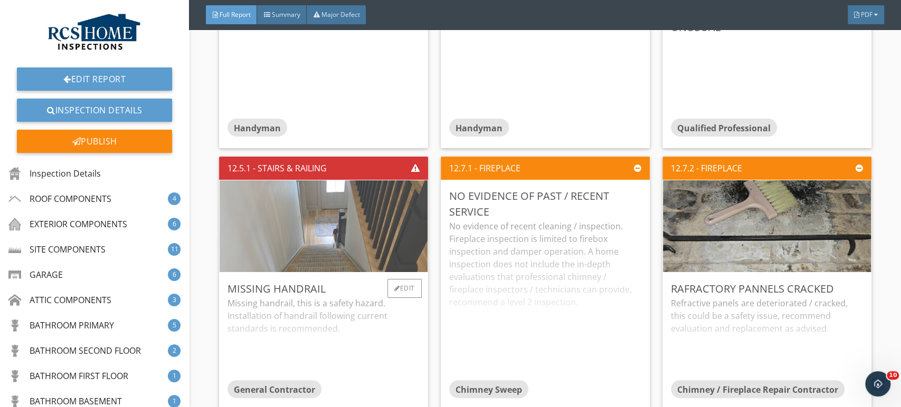
click at [298, 208] on img at bounding box center [323, 226] width 306 height 230
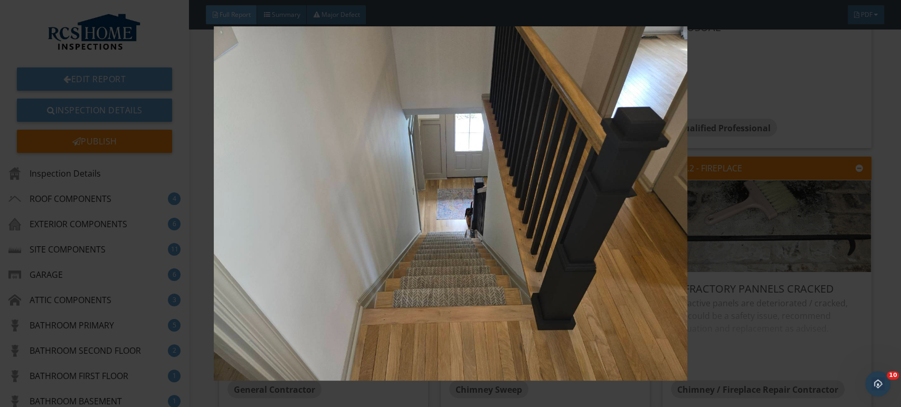
click at [800, 331] on img at bounding box center [451, 203] width 824 height 355
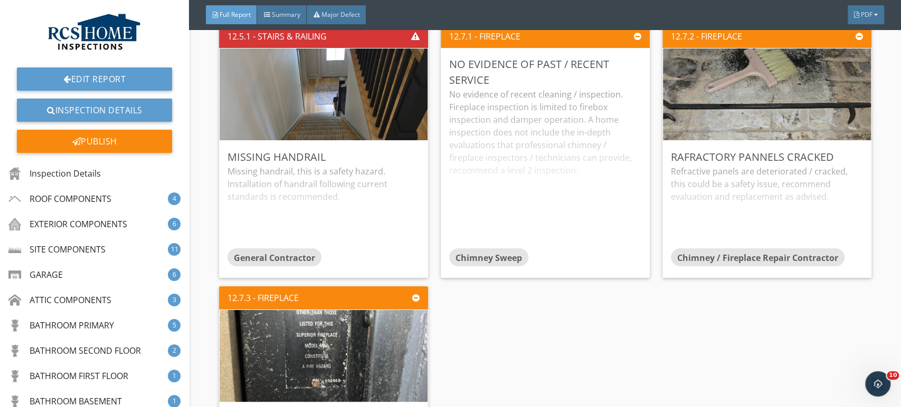
scroll to position [8825, 0]
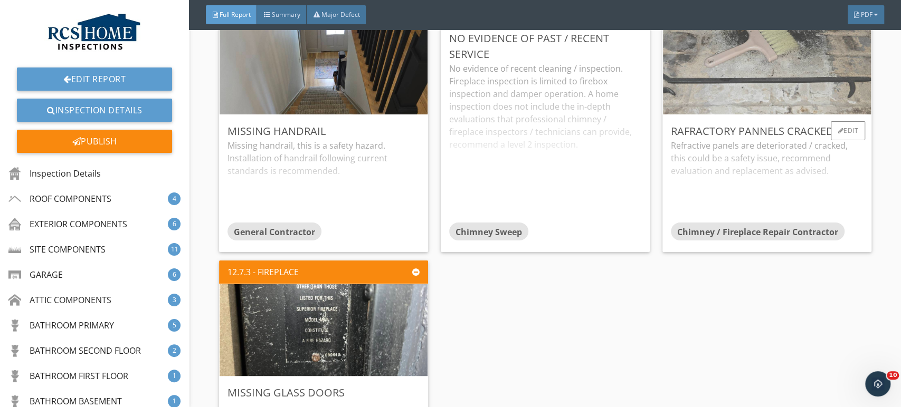
click at [752, 54] on img at bounding box center [767, 69] width 306 height 230
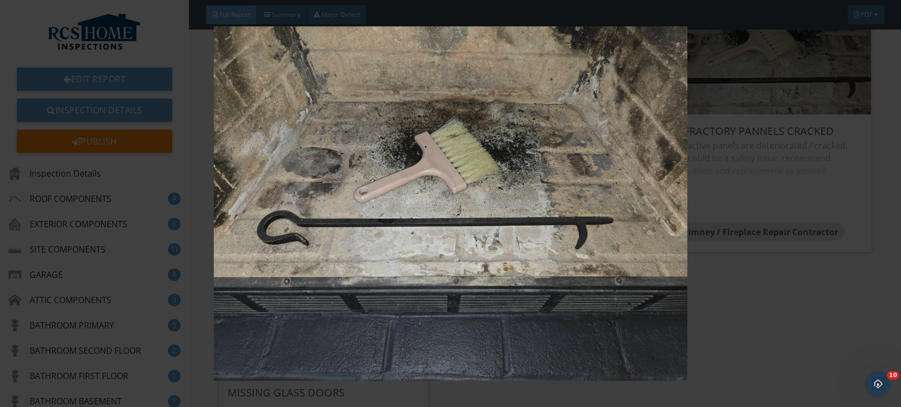
click at [816, 290] on img at bounding box center [451, 203] width 824 height 355
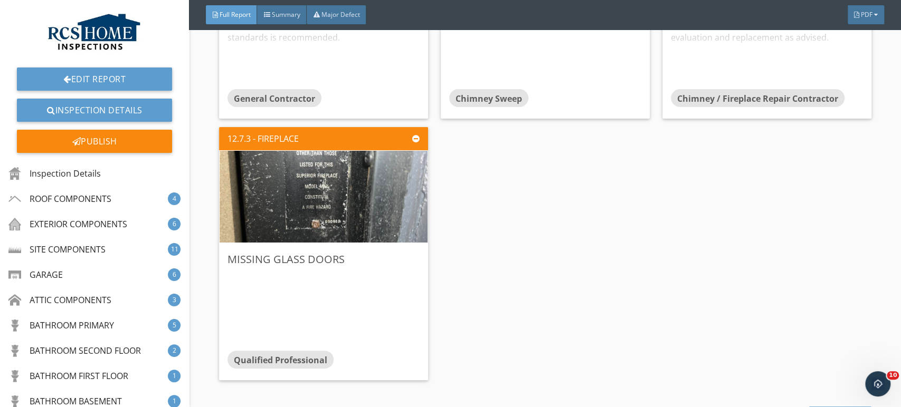
scroll to position [8959, 0]
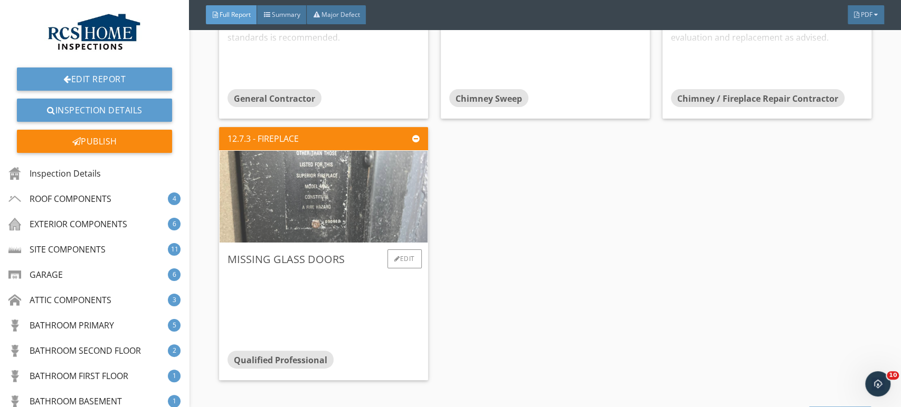
click at [326, 173] on img at bounding box center [323, 197] width 306 height 230
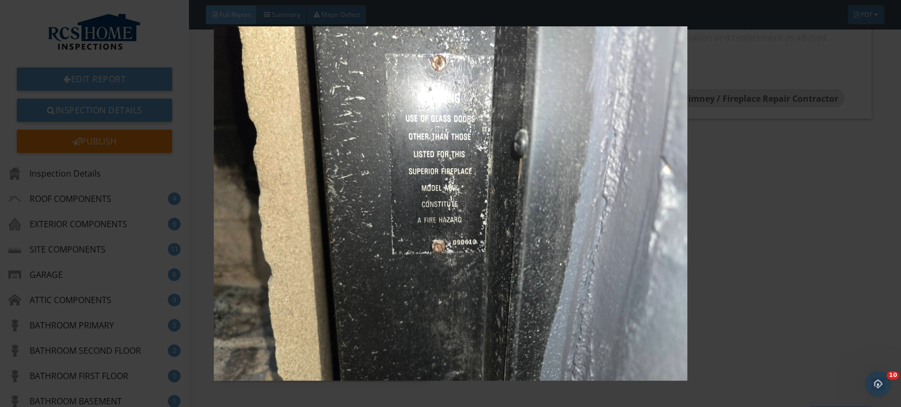
click at [802, 279] on img at bounding box center [451, 203] width 824 height 355
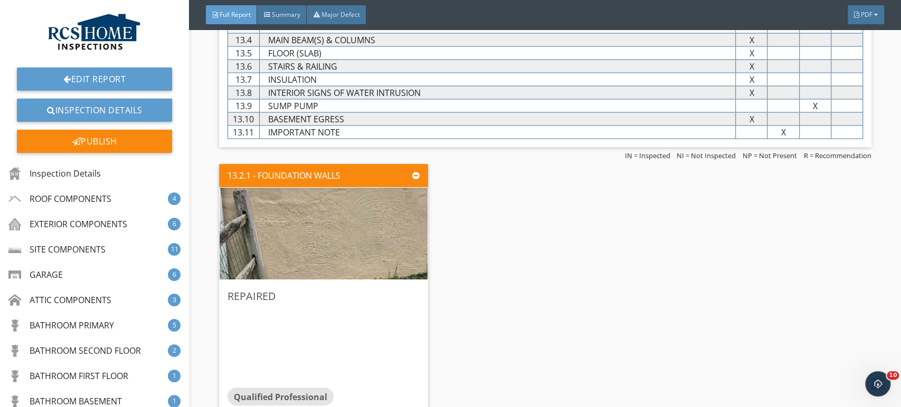
scroll to position [9453, 0]
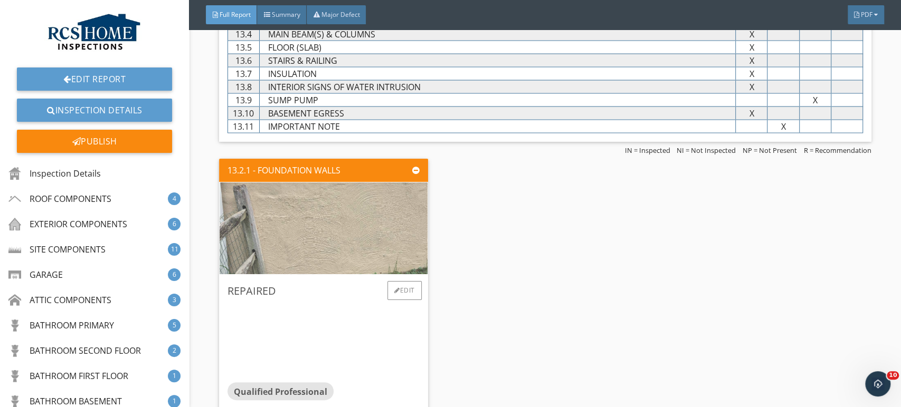
click at [329, 226] on img at bounding box center [323, 228] width 306 height 230
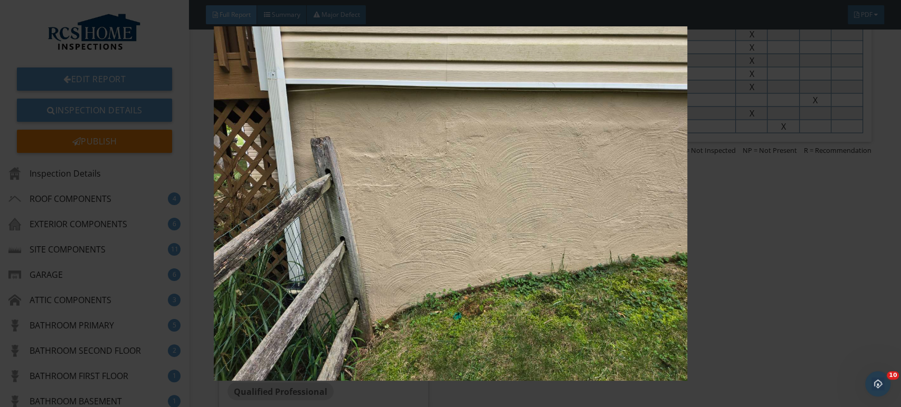
click at [770, 287] on img at bounding box center [451, 203] width 824 height 355
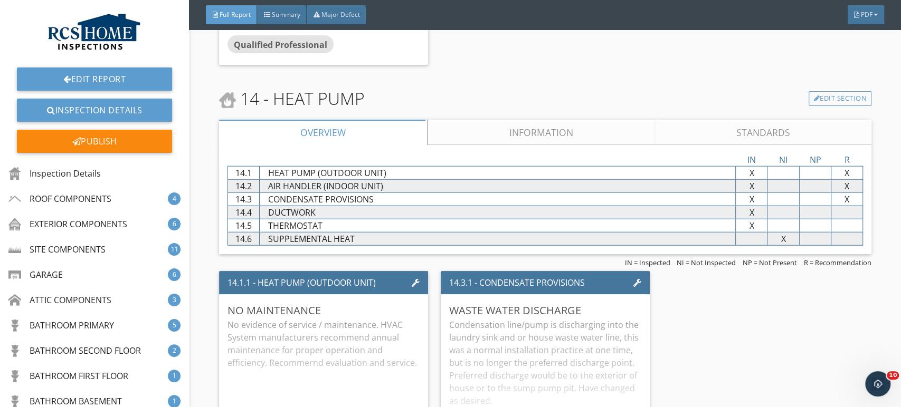
scroll to position [9776, 0]
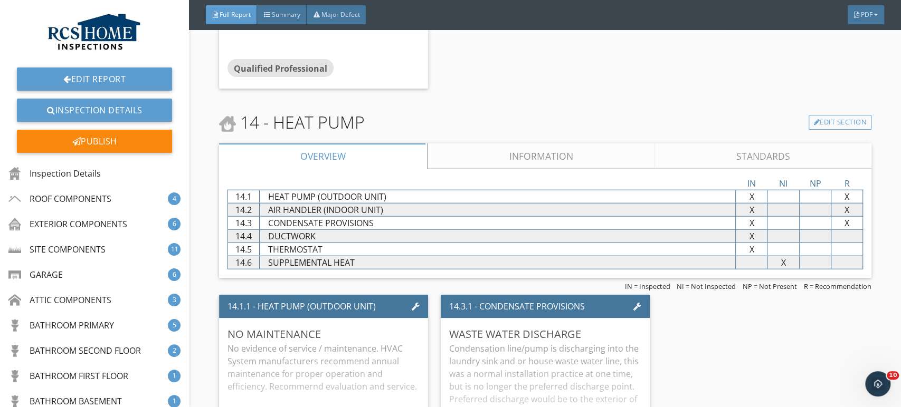
click at [492, 146] on link "Information" at bounding box center [540, 156] width 227 height 25
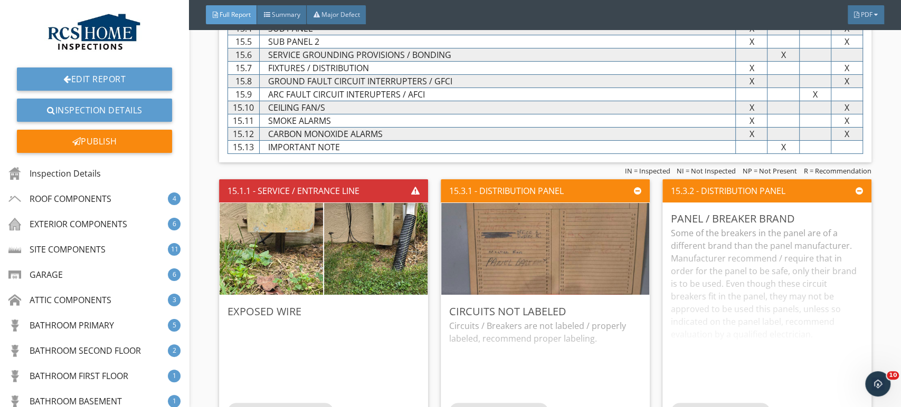
scroll to position [10570, 0]
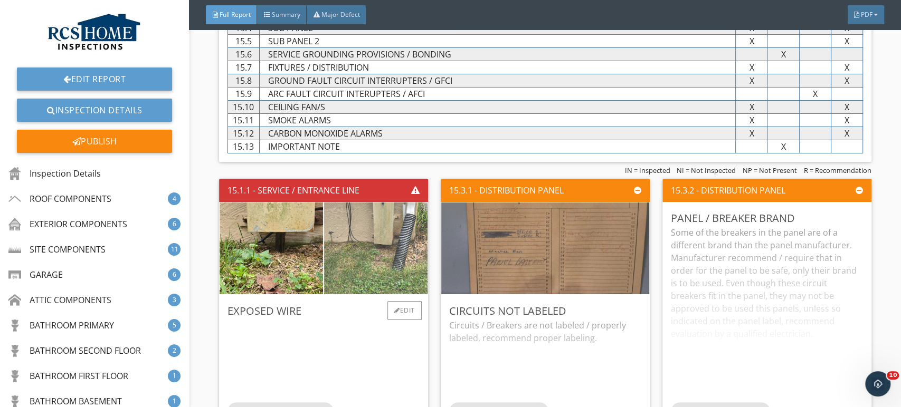
click at [375, 239] on img at bounding box center [375, 248] width 259 height 194
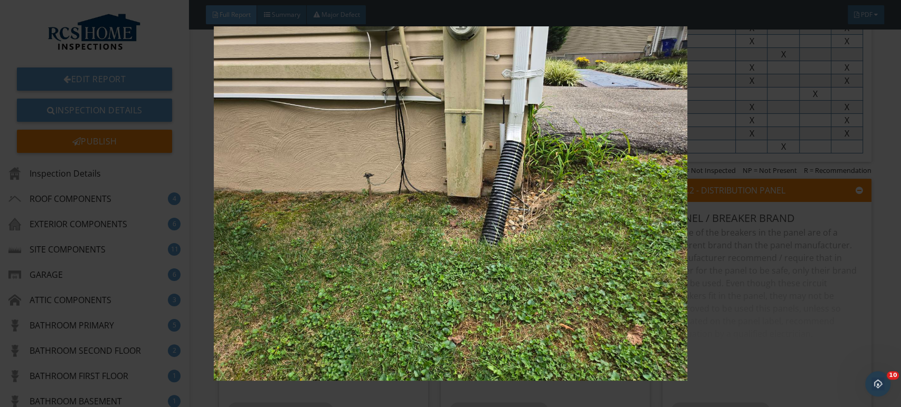
click at [821, 333] on img at bounding box center [451, 203] width 824 height 355
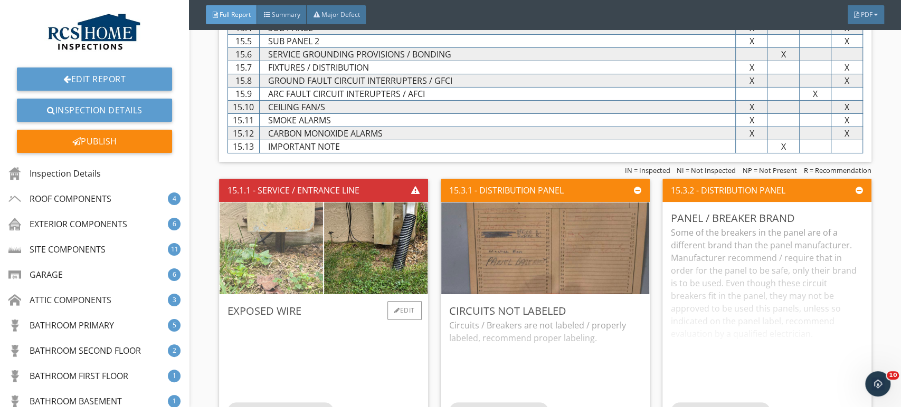
click at [272, 239] on img at bounding box center [271, 248] width 259 height 194
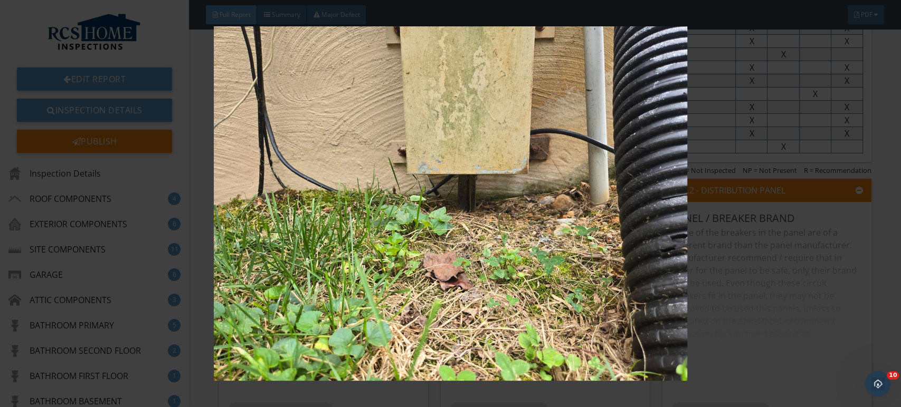
click at [816, 297] on img at bounding box center [451, 203] width 824 height 355
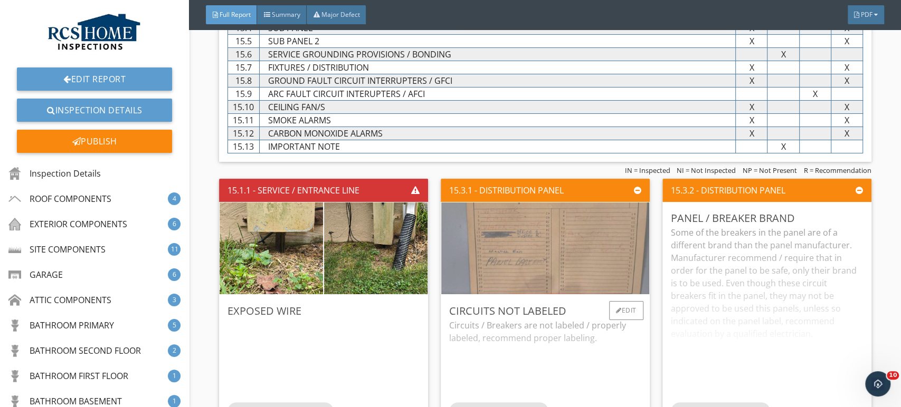
click at [544, 231] on img at bounding box center [545, 249] width 306 height 230
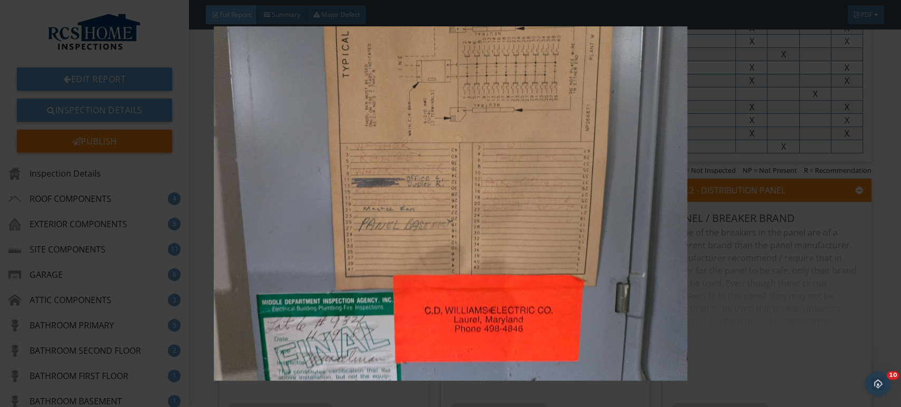
click at [811, 303] on img at bounding box center [451, 203] width 824 height 355
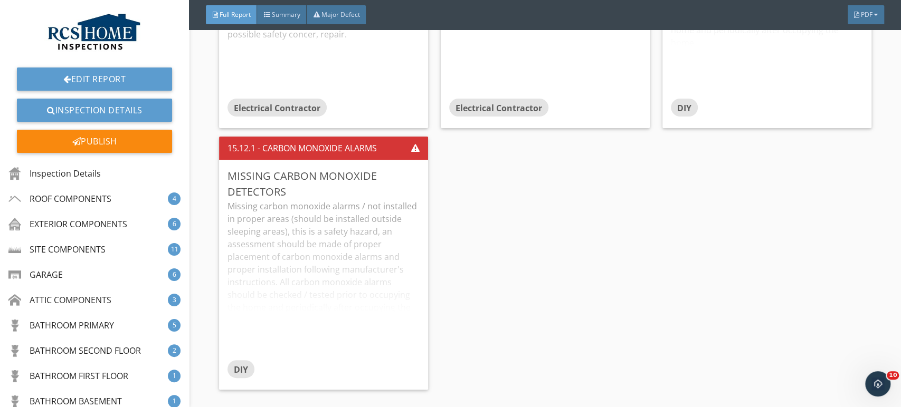
scroll to position [12181, 0]
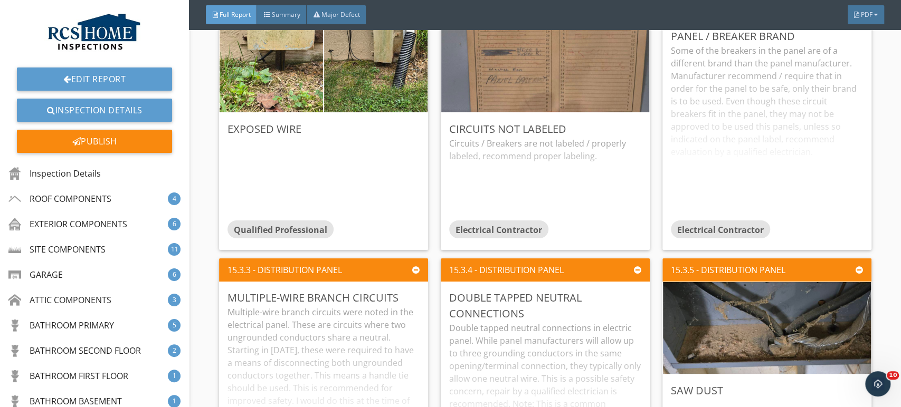
scroll to position [10735, 0]
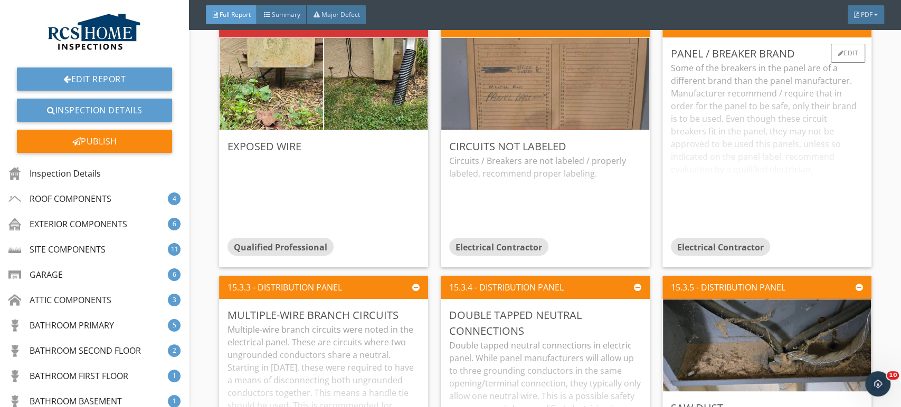
click at [805, 193] on div "Some of the breakers in the panel are of a different brand than the panel manuf…" at bounding box center [767, 150] width 192 height 176
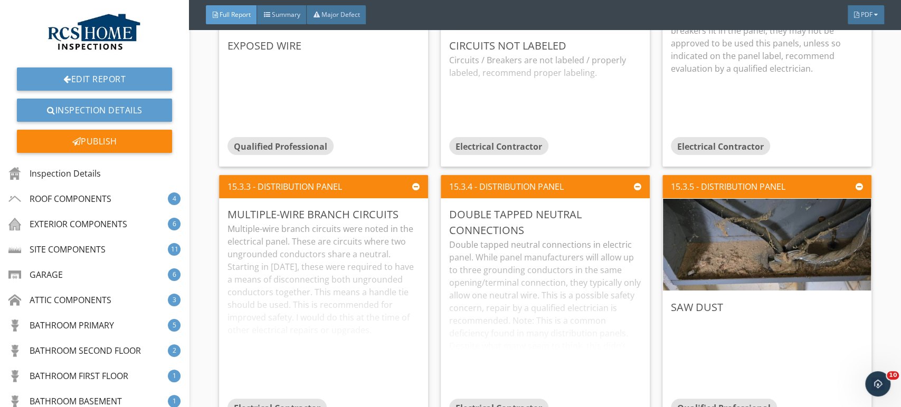
scroll to position [10841, 0]
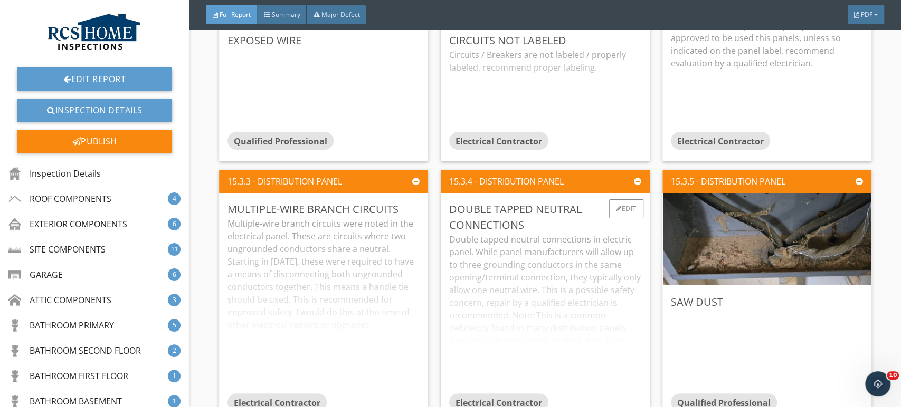
click at [558, 310] on div "Double tapped neutral connections in electric panel. While panel manufacturers …" at bounding box center [545, 313] width 192 height 160
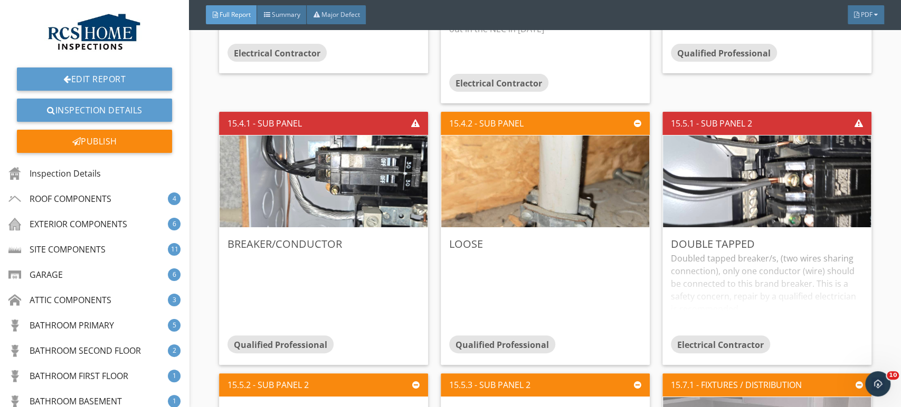
scroll to position [11208, 0]
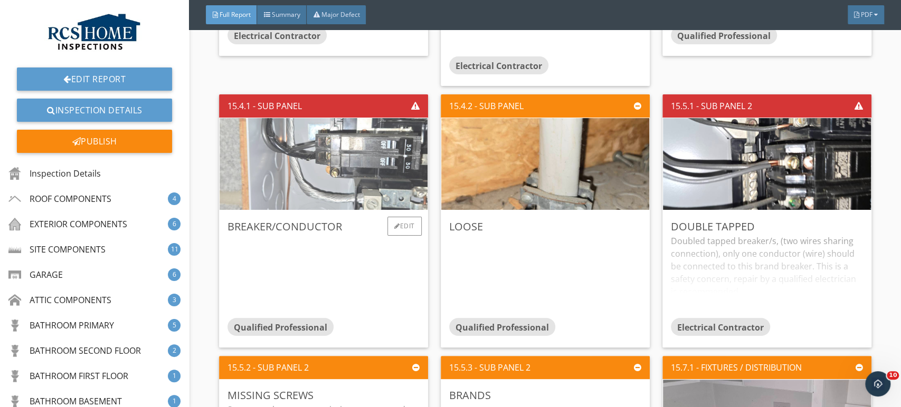
click at [355, 139] on img at bounding box center [323, 164] width 306 height 230
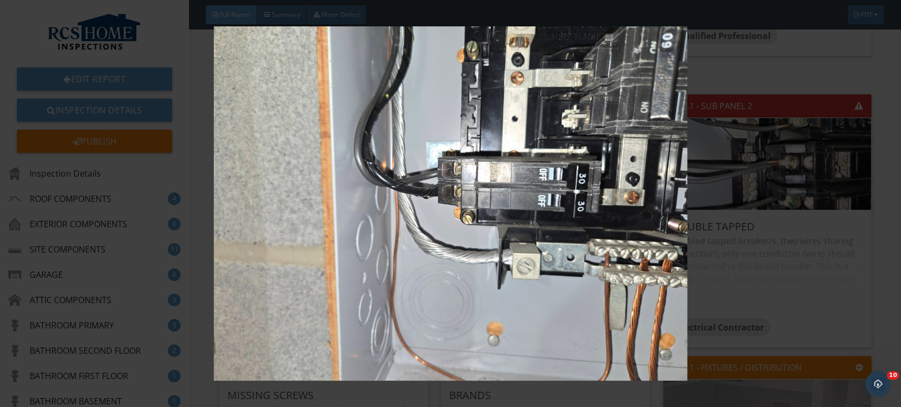
click at [814, 310] on img at bounding box center [451, 203] width 824 height 355
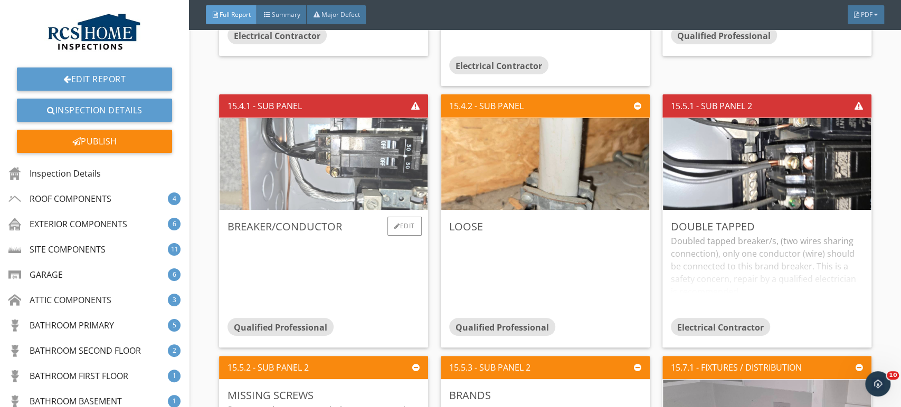
click at [375, 137] on img at bounding box center [323, 164] width 306 height 230
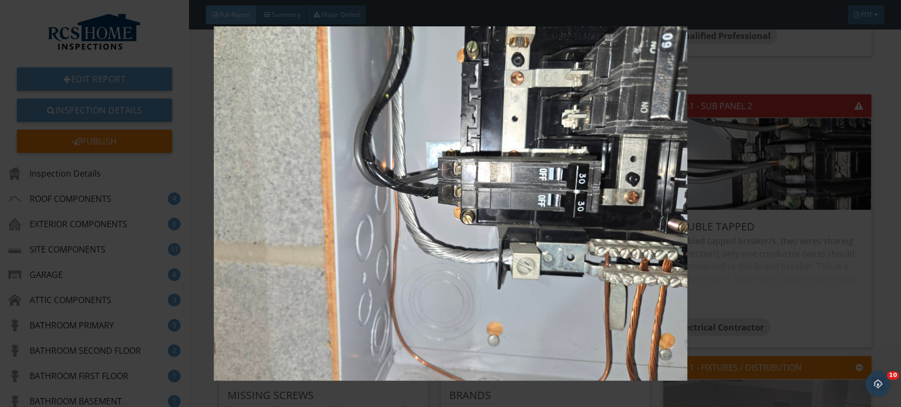
click at [833, 295] on img at bounding box center [451, 203] width 824 height 355
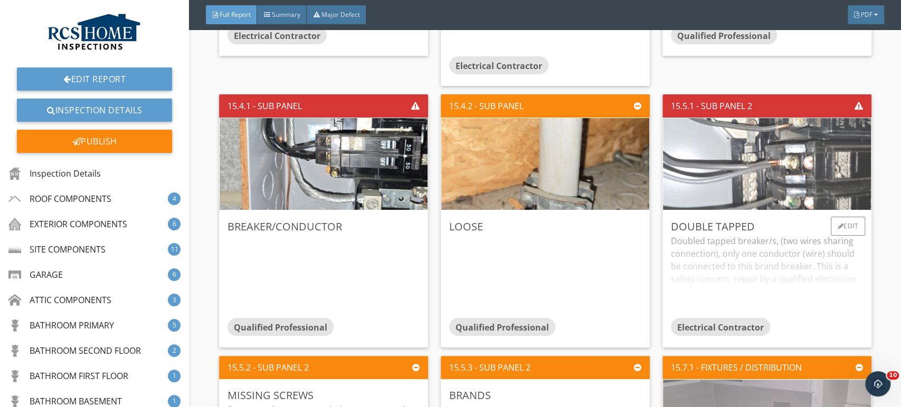
click at [764, 160] on img at bounding box center [767, 164] width 306 height 230
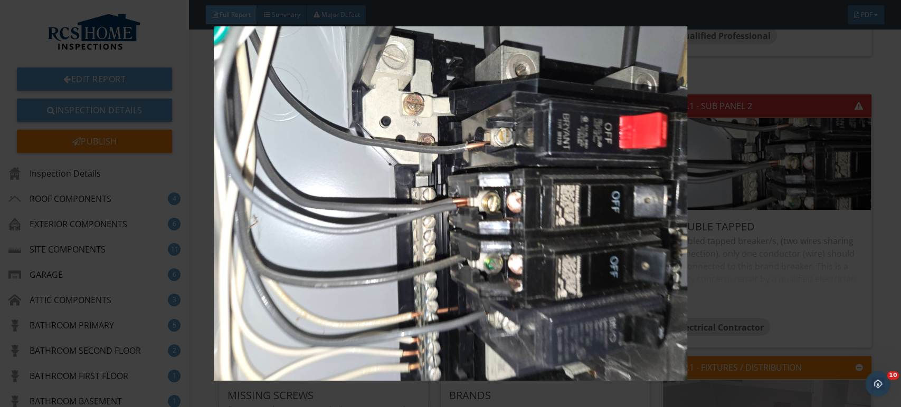
click at [802, 287] on img at bounding box center [451, 203] width 824 height 355
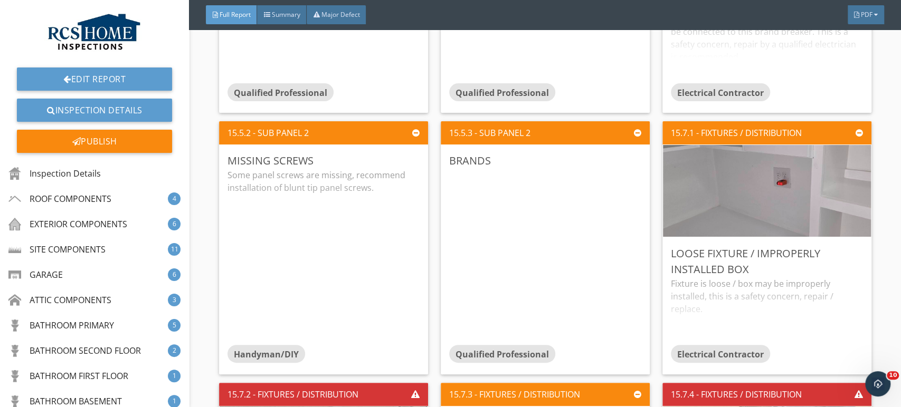
scroll to position [11444, 0]
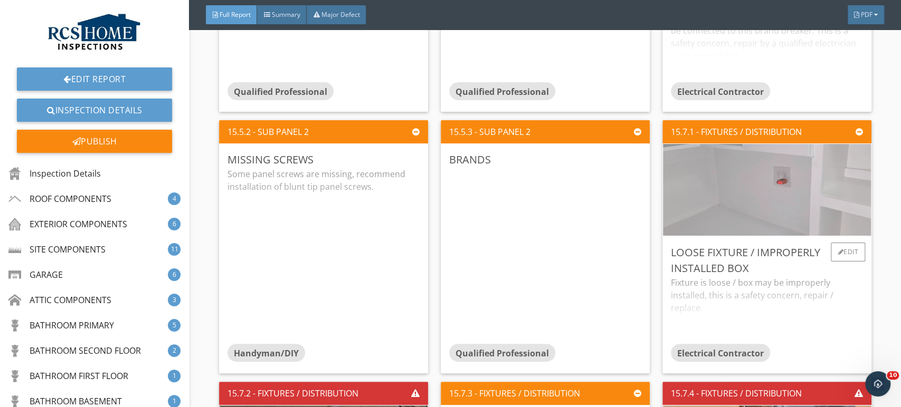
click at [739, 201] on img at bounding box center [767, 190] width 306 height 230
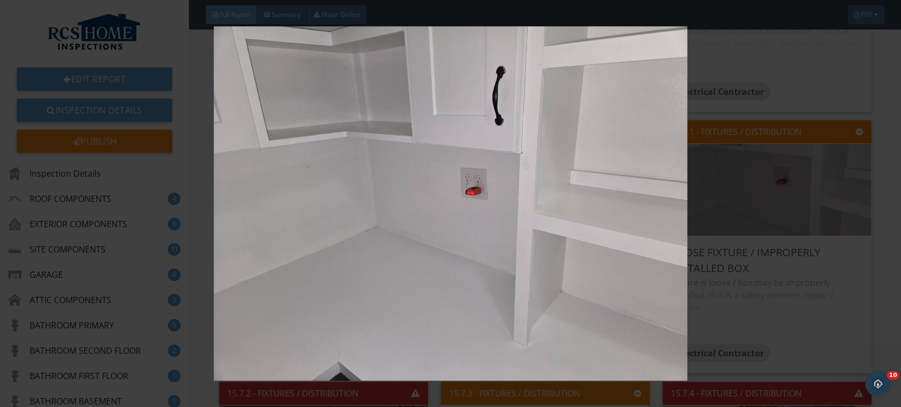
click at [820, 289] on img at bounding box center [451, 203] width 824 height 355
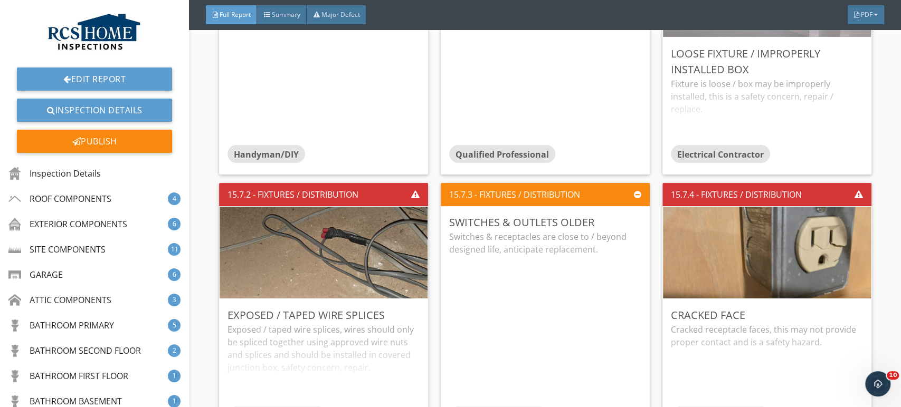
scroll to position [11644, 0]
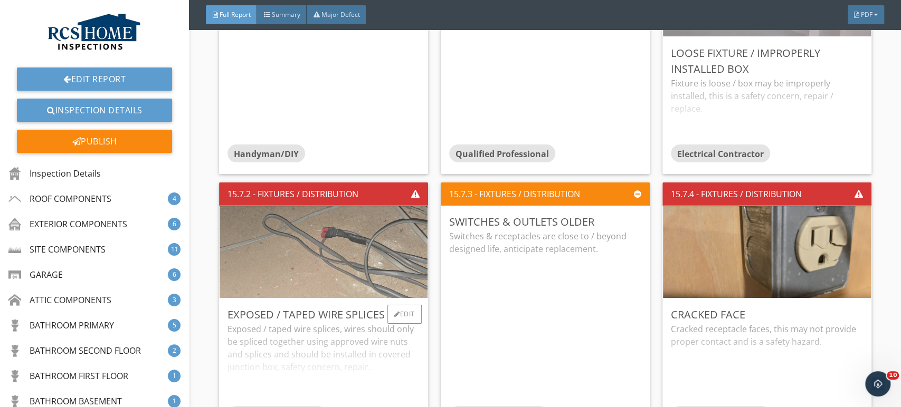
click at [337, 234] on img at bounding box center [323, 252] width 306 height 230
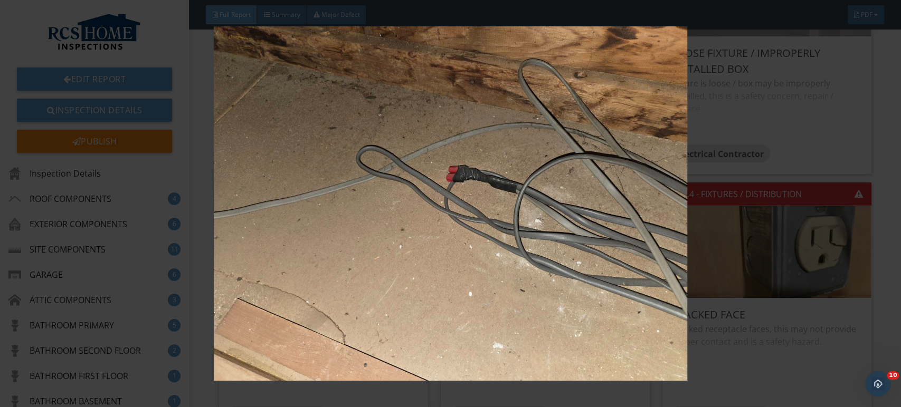
click at [809, 340] on img at bounding box center [451, 203] width 824 height 355
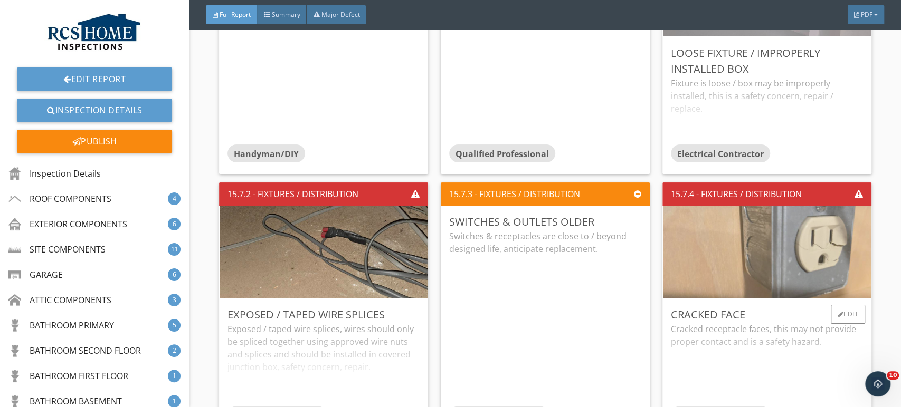
click at [813, 246] on img at bounding box center [767, 252] width 306 height 230
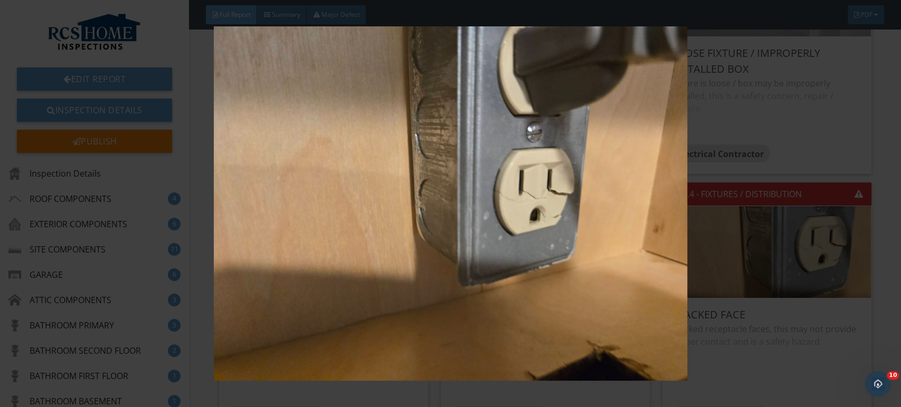
click at [827, 329] on img at bounding box center [451, 203] width 824 height 355
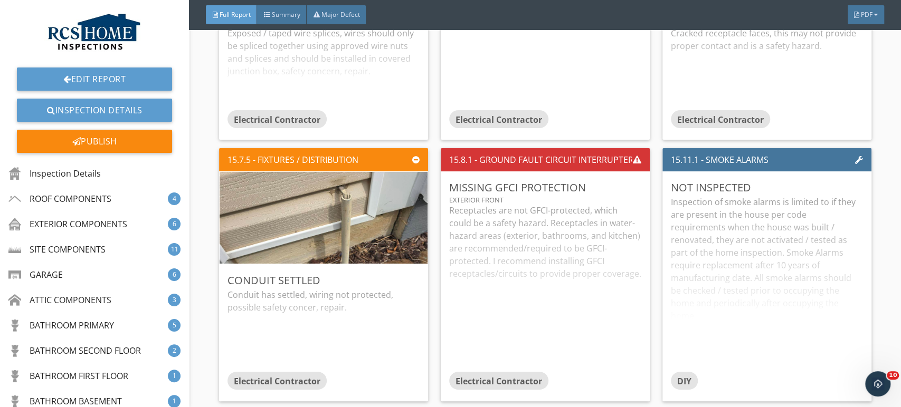
scroll to position [11954, 0]
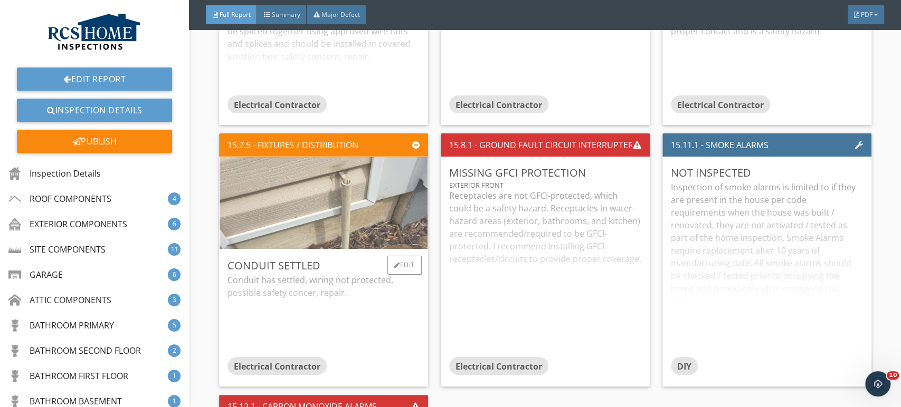
click at [351, 204] on img at bounding box center [323, 203] width 306 height 230
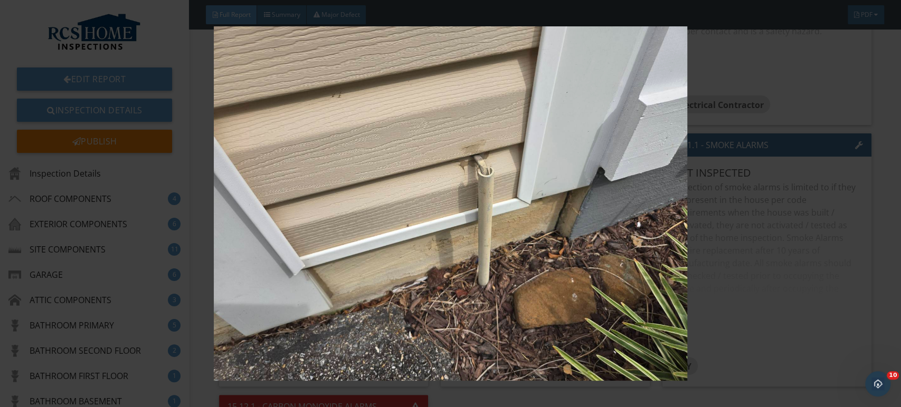
click at [815, 304] on img at bounding box center [451, 203] width 824 height 355
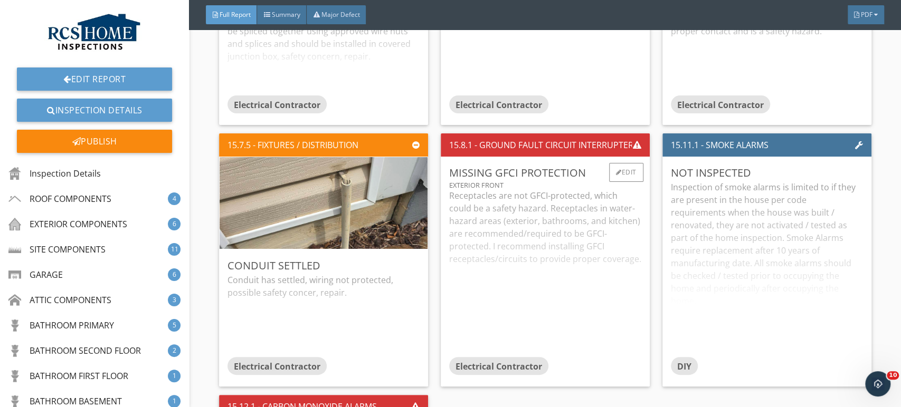
click at [541, 287] on div "Receptacles are not GFCI-protected, which could be a safety hazard. Receptacles…" at bounding box center [545, 273] width 192 height 168
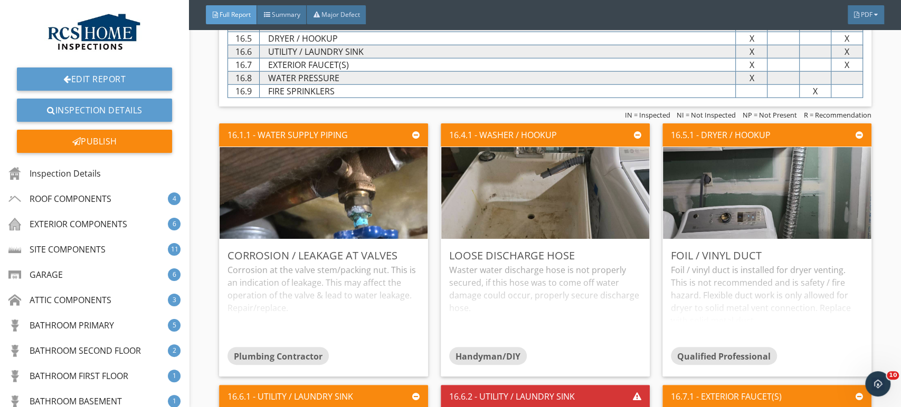
scroll to position [12731, 0]
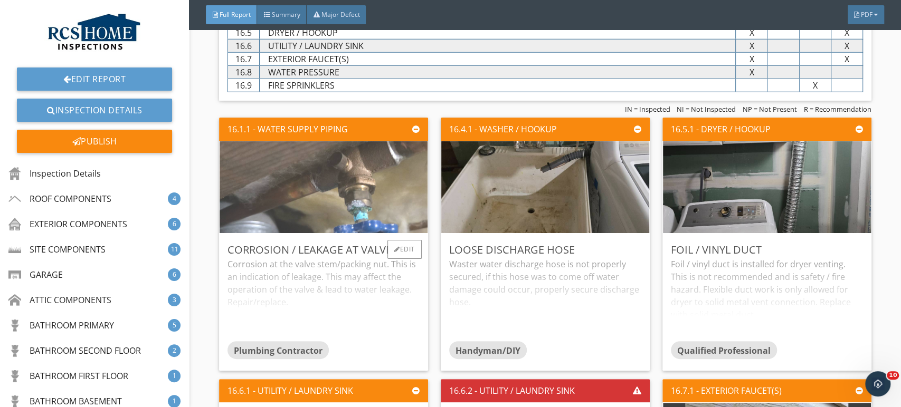
click at [376, 203] on img at bounding box center [323, 187] width 306 height 230
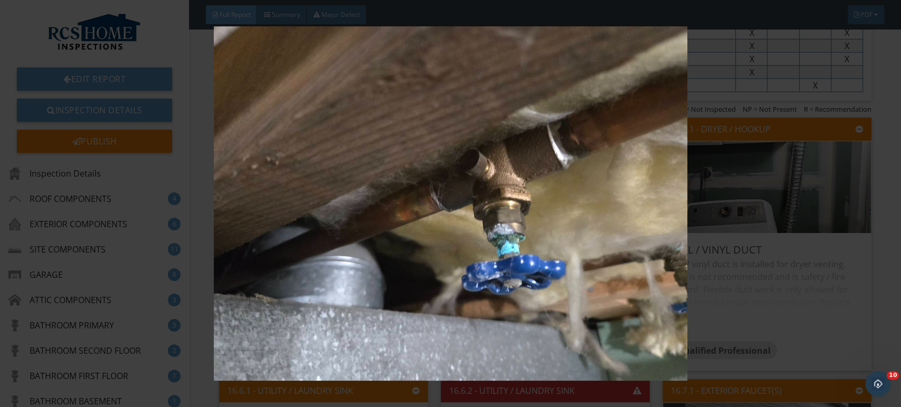
click at [825, 303] on img at bounding box center [451, 203] width 824 height 355
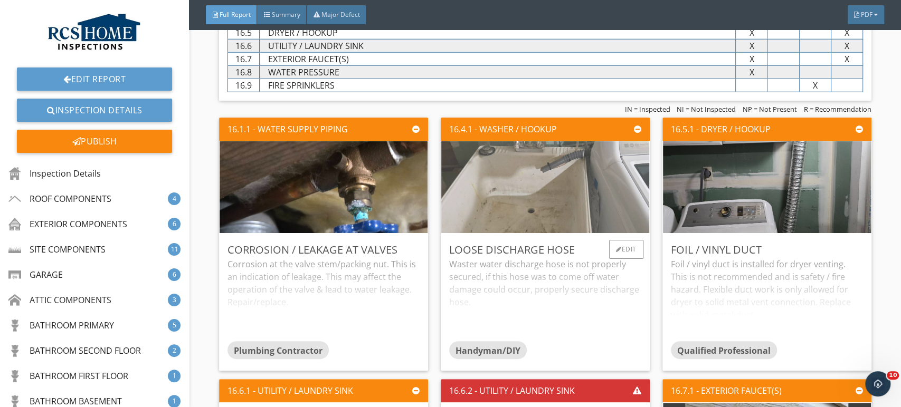
click at [570, 194] on img at bounding box center [545, 187] width 306 height 230
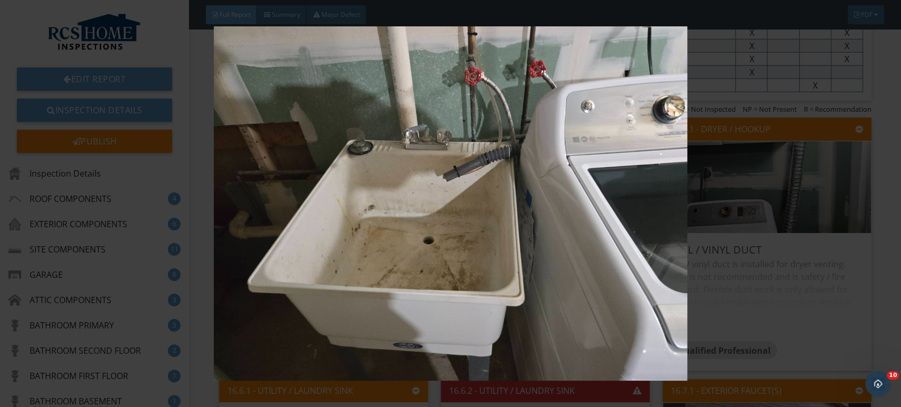
click at [840, 313] on img at bounding box center [451, 203] width 824 height 355
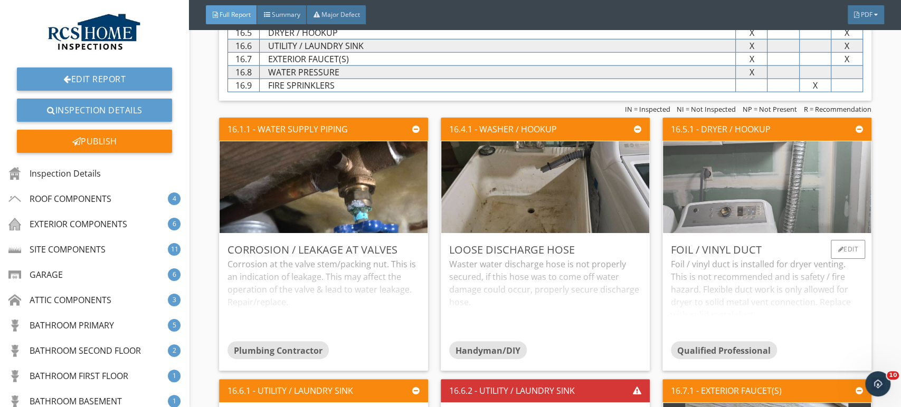
click at [739, 174] on img at bounding box center [767, 187] width 306 height 230
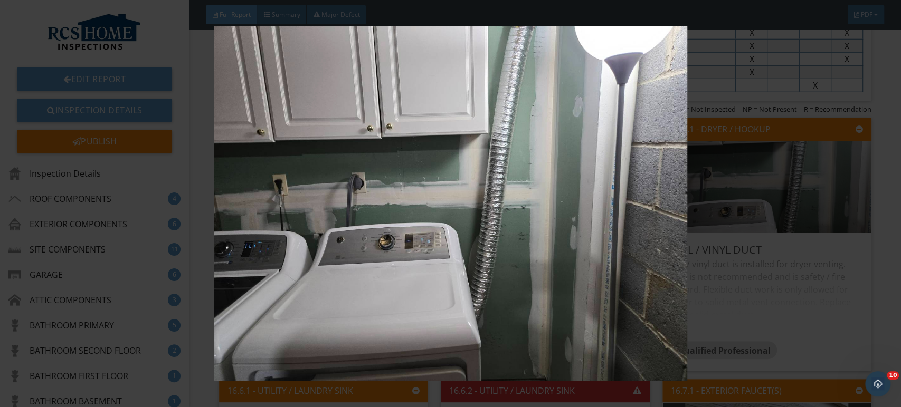
click at [827, 286] on img at bounding box center [451, 203] width 824 height 355
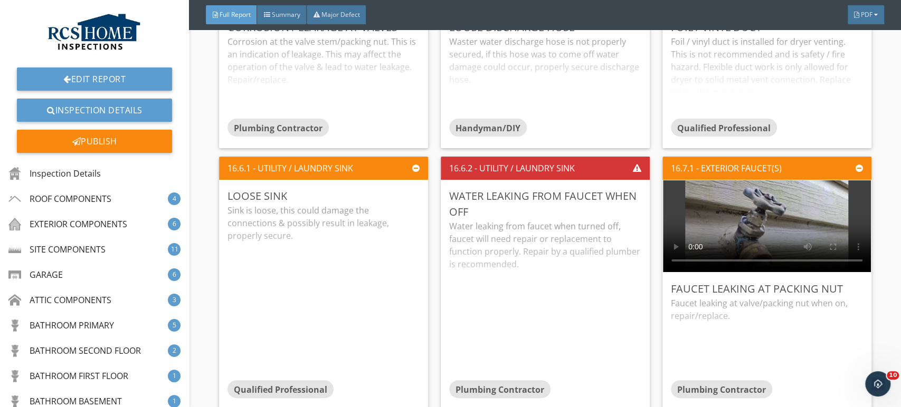
scroll to position [12981, 0]
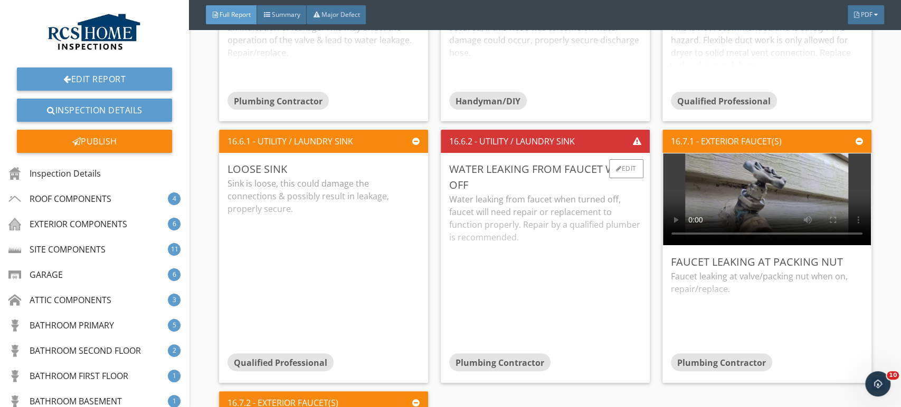
click at [545, 215] on div "Water leaking from faucet when turned off, faucet will need repair or replaceme…" at bounding box center [545, 273] width 192 height 160
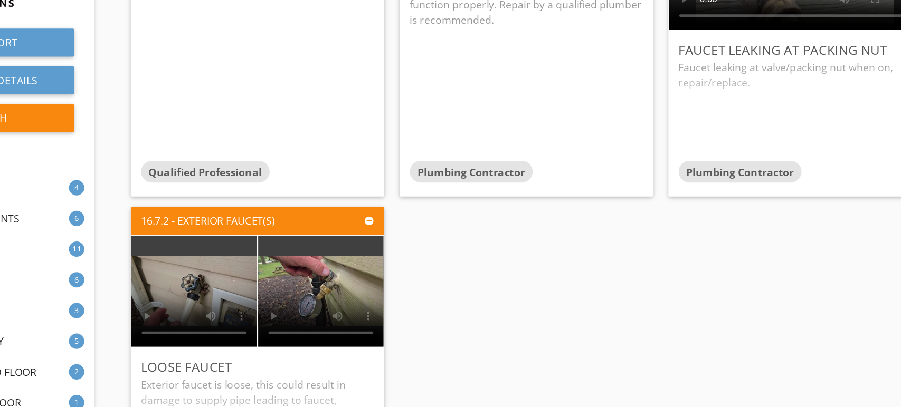
scroll to position [13160, 0]
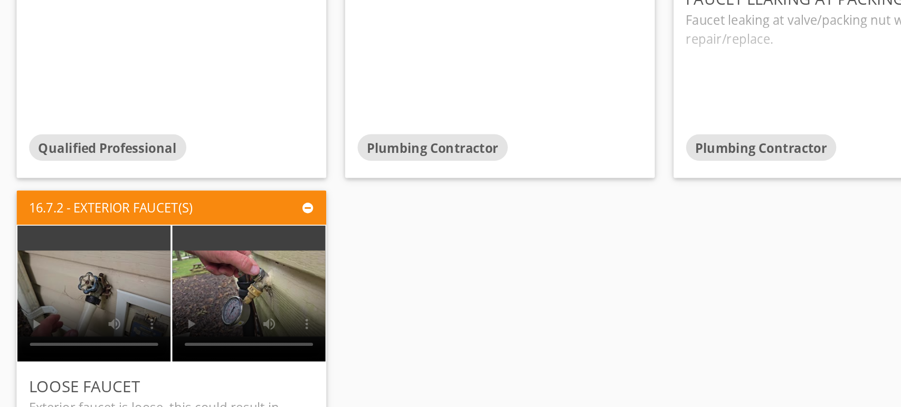
click at [706, 279] on div "16.1.1 - WATER SUPPLY PIPING Corrosion / Leakage At Valves Corrosion at the val…" at bounding box center [545, 76] width 652 height 785
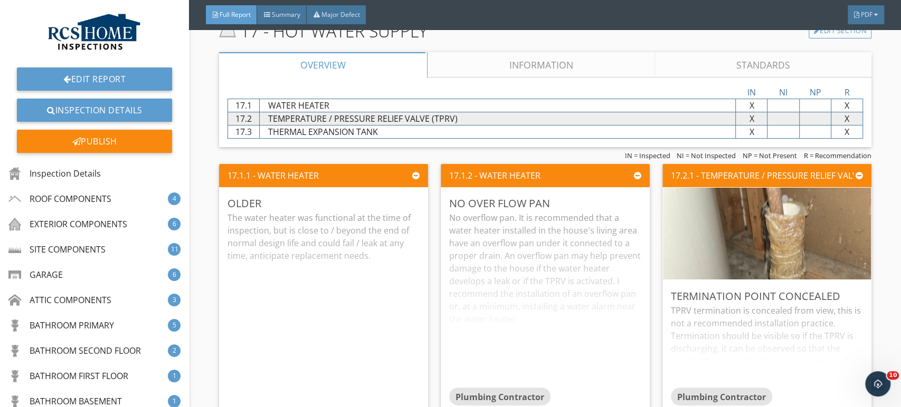
scroll to position [13625, 0]
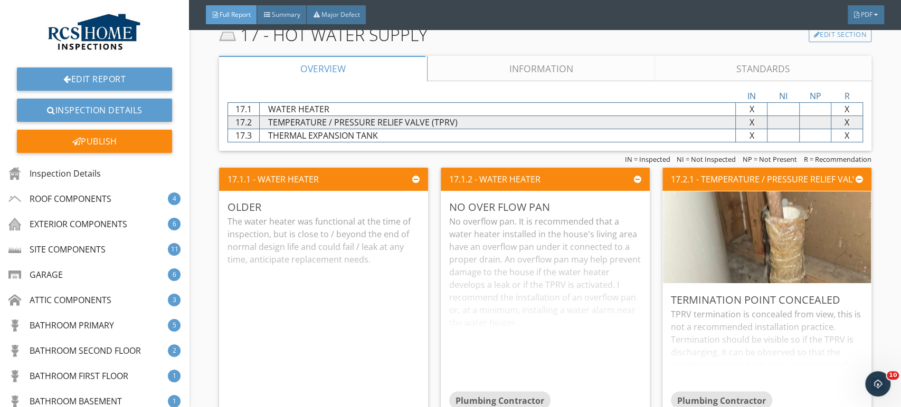
click at [553, 56] on link "Information" at bounding box center [540, 68] width 227 height 25
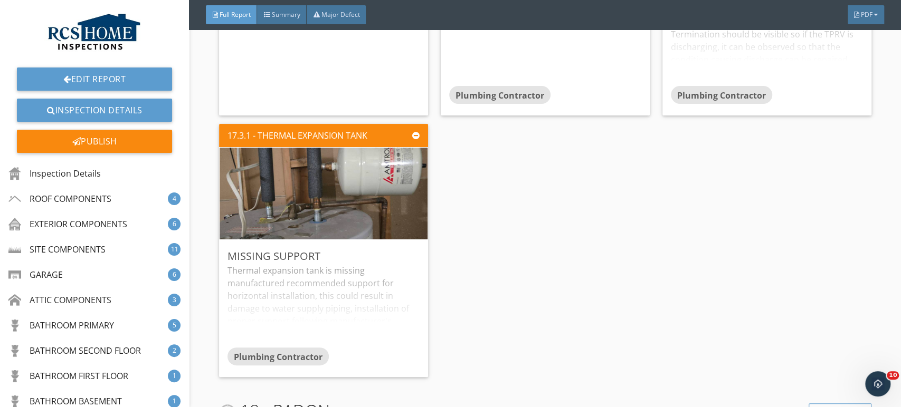
scroll to position [13969, 0]
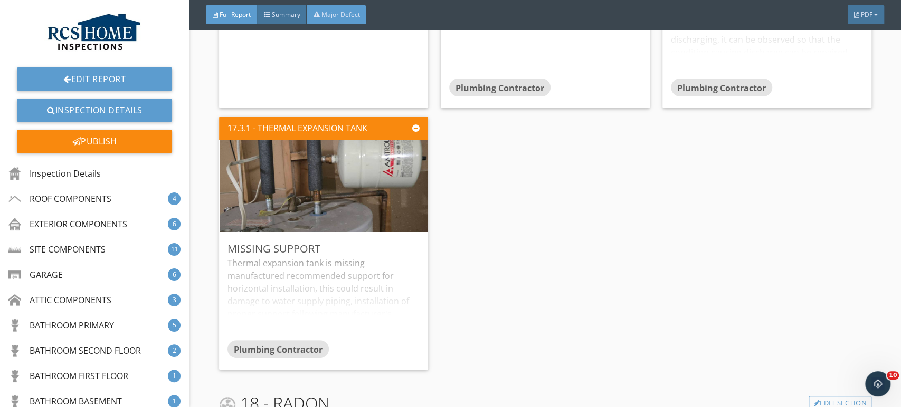
click at [347, 14] on span "Major Defect" at bounding box center [340, 14] width 39 height 9
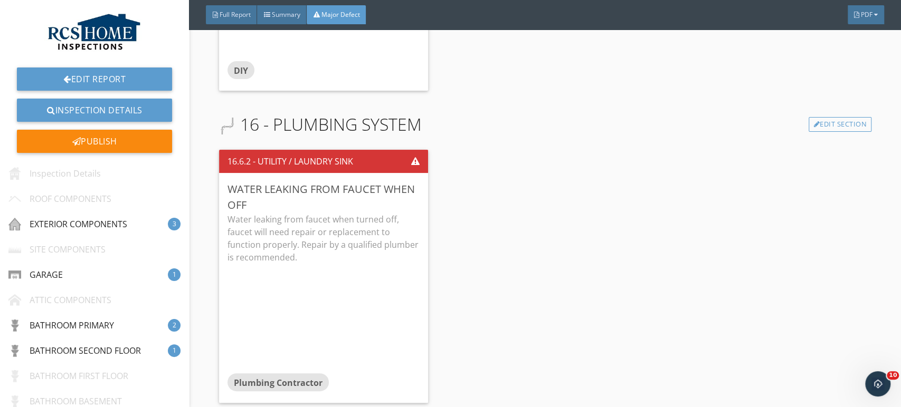
scroll to position [2565, 0]
click at [727, 265] on div "16.6.2 - UTILITY / LAUNDRY SINK Water Leaking From Faucet When Off Water leakin…" at bounding box center [545, 277] width 652 height 262
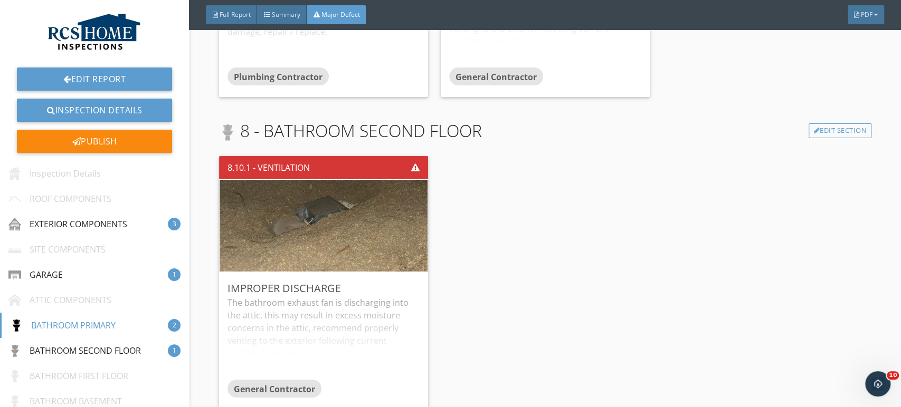
scroll to position [1093, 0]
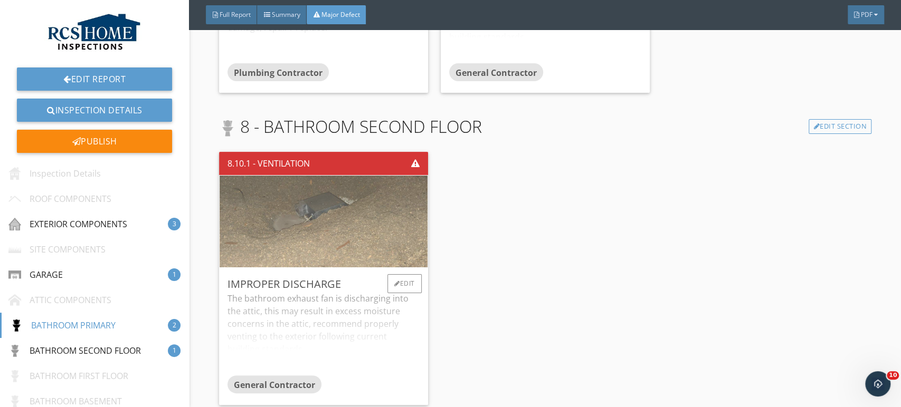
click at [321, 215] on img at bounding box center [323, 222] width 306 height 230
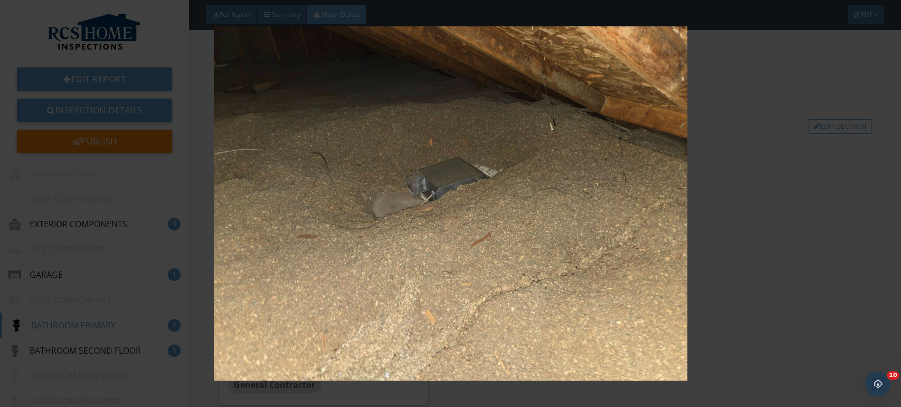
click at [785, 274] on img at bounding box center [451, 203] width 824 height 355
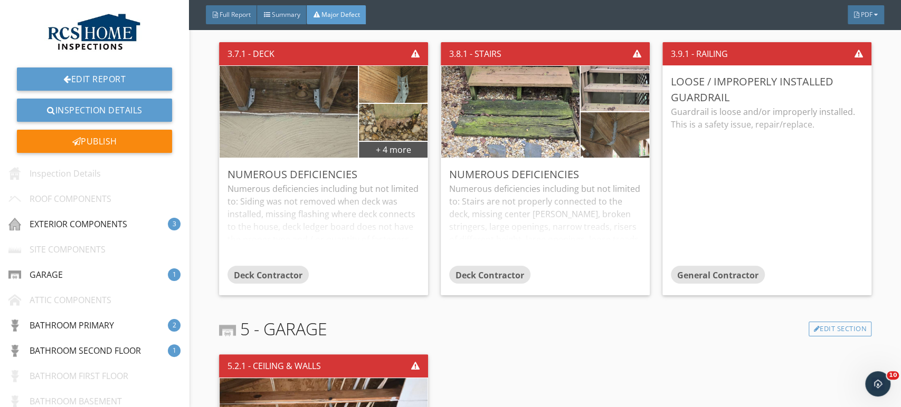
scroll to position [0, 0]
